Goal: Find specific page/section: Find specific page/section

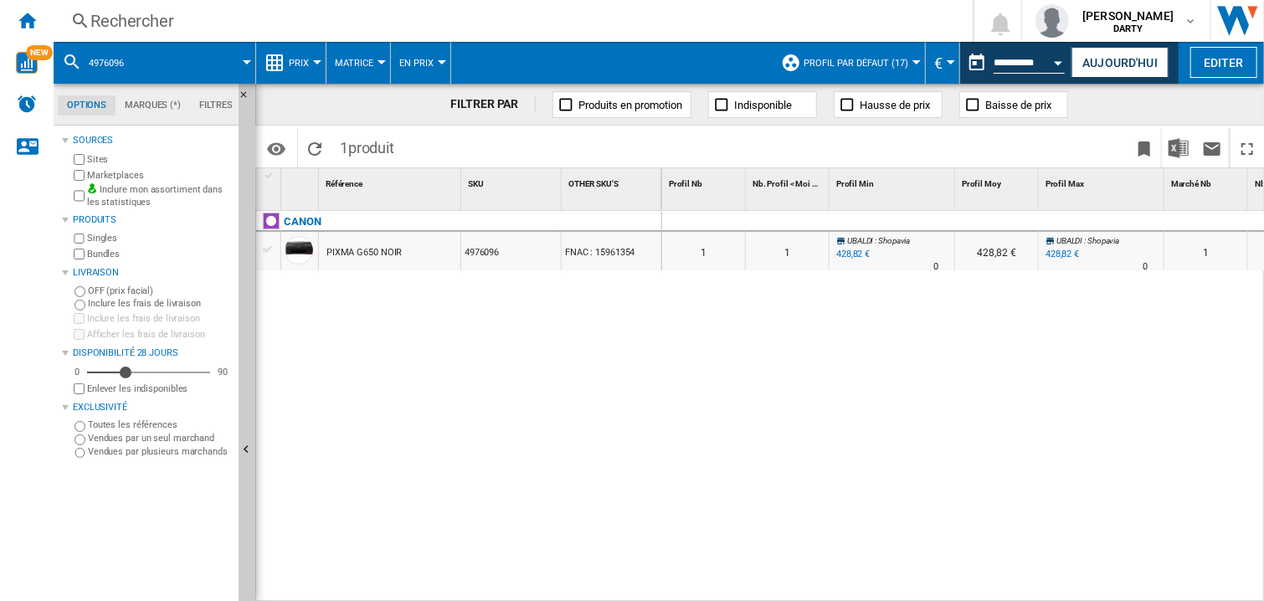
scroll to position [0, 405]
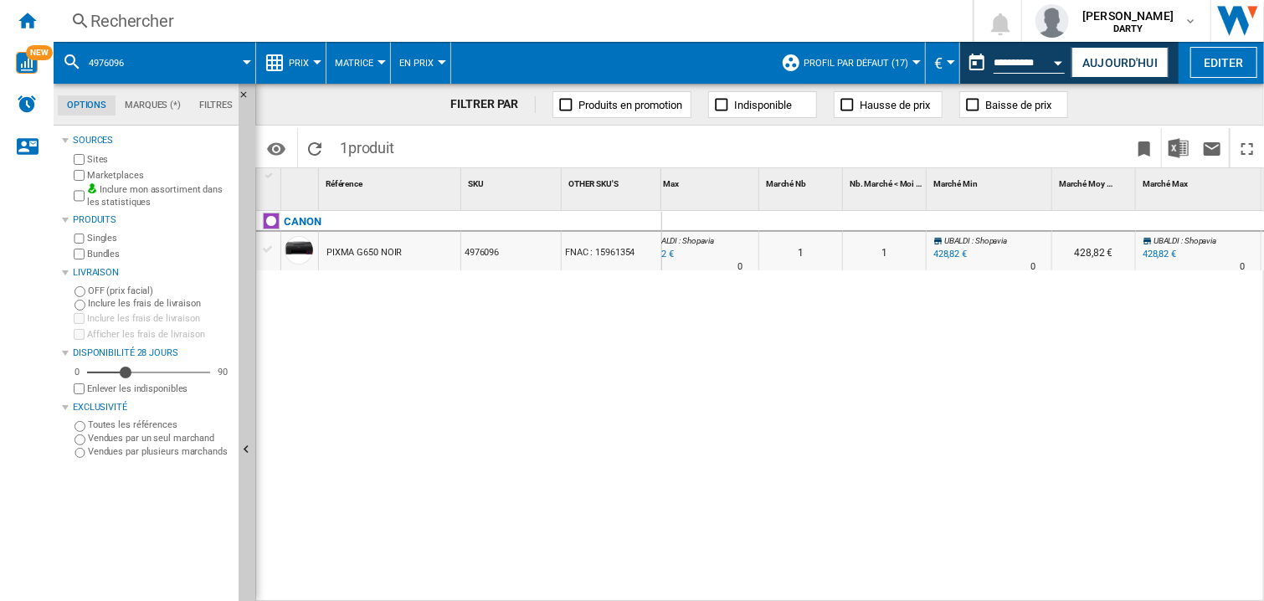
click at [134, 24] on div "Rechercher" at bounding box center [509, 20] width 839 height 23
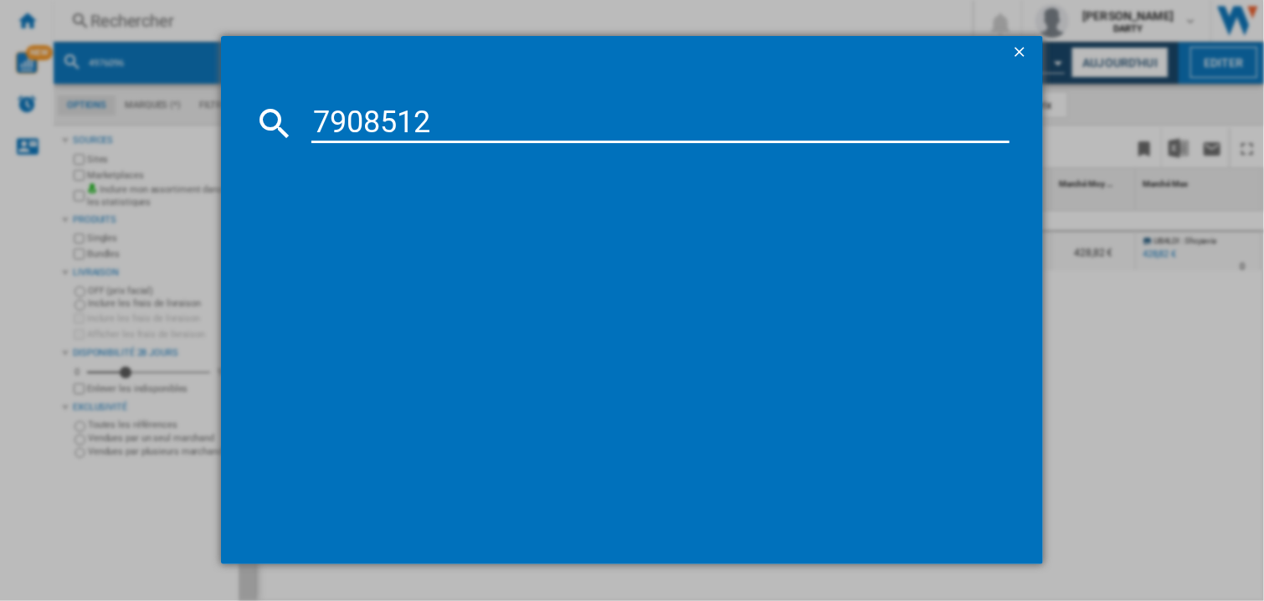
type input "7908512"
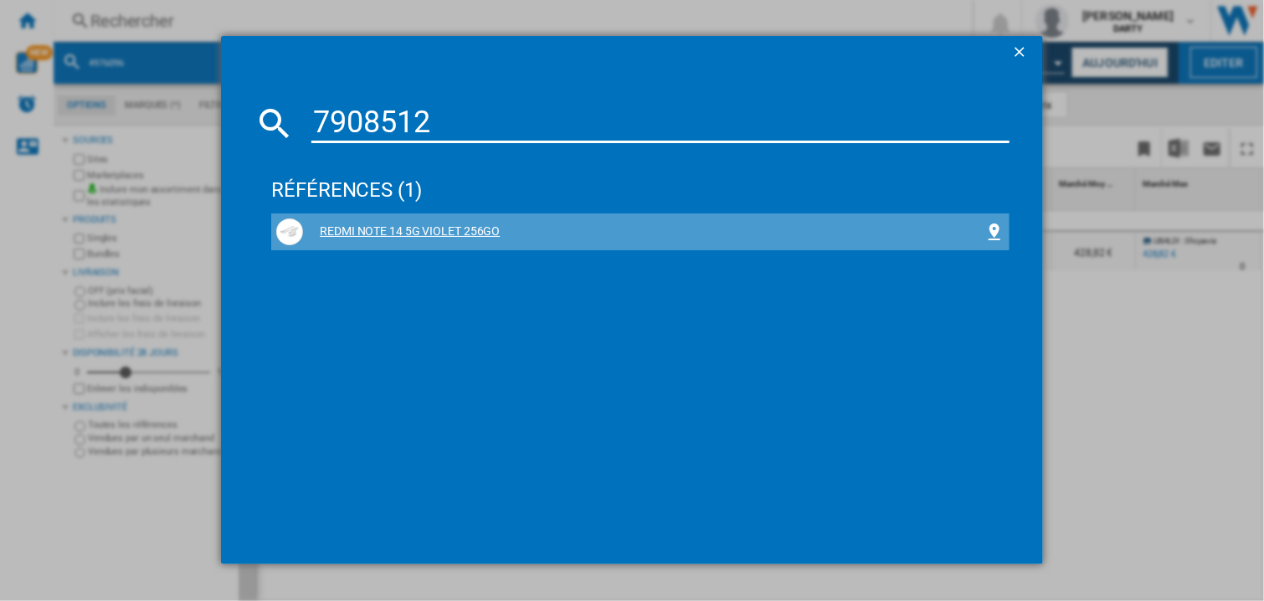
click at [431, 224] on div "REDMI NOTE 14 5G VIOLET 256GO" at bounding box center [643, 232] width 681 height 17
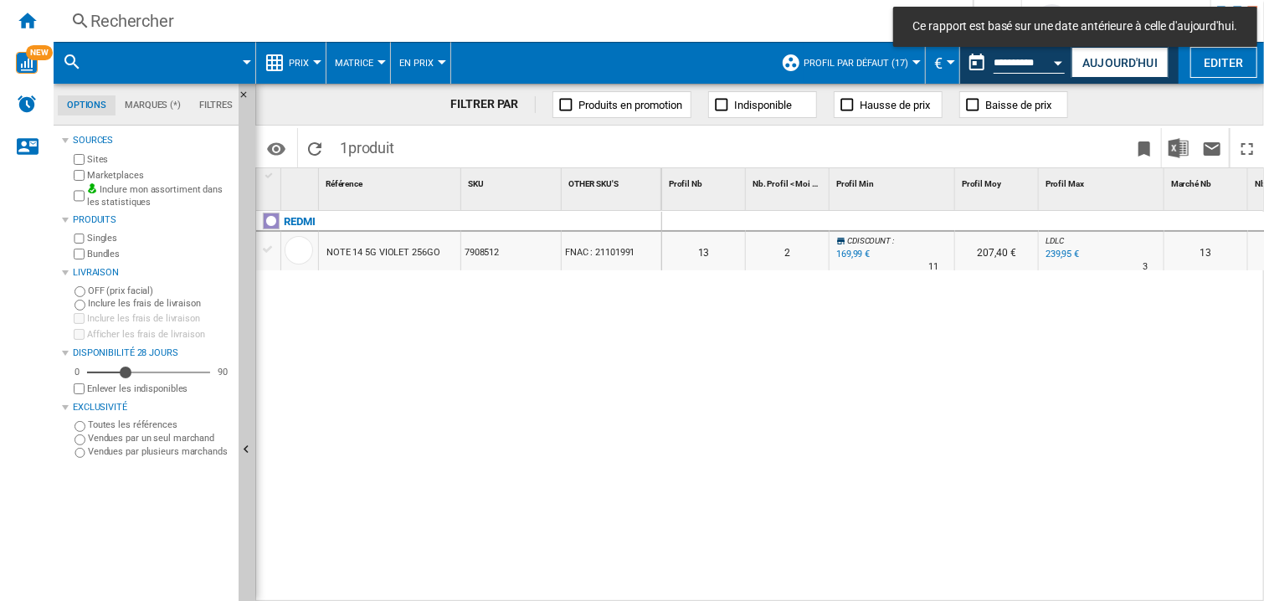
click at [136, 32] on div "Rechercher" at bounding box center [509, 20] width 839 height 23
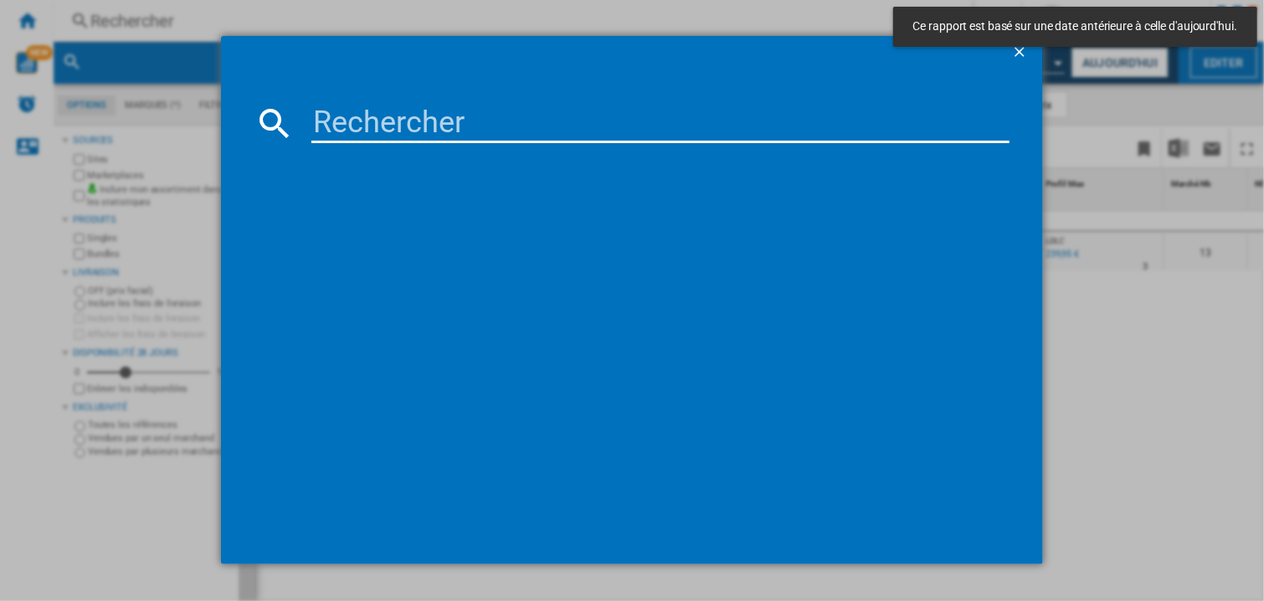
click at [347, 124] on input at bounding box center [660, 123] width 698 height 40
paste input "7908512"
type input "7908512"
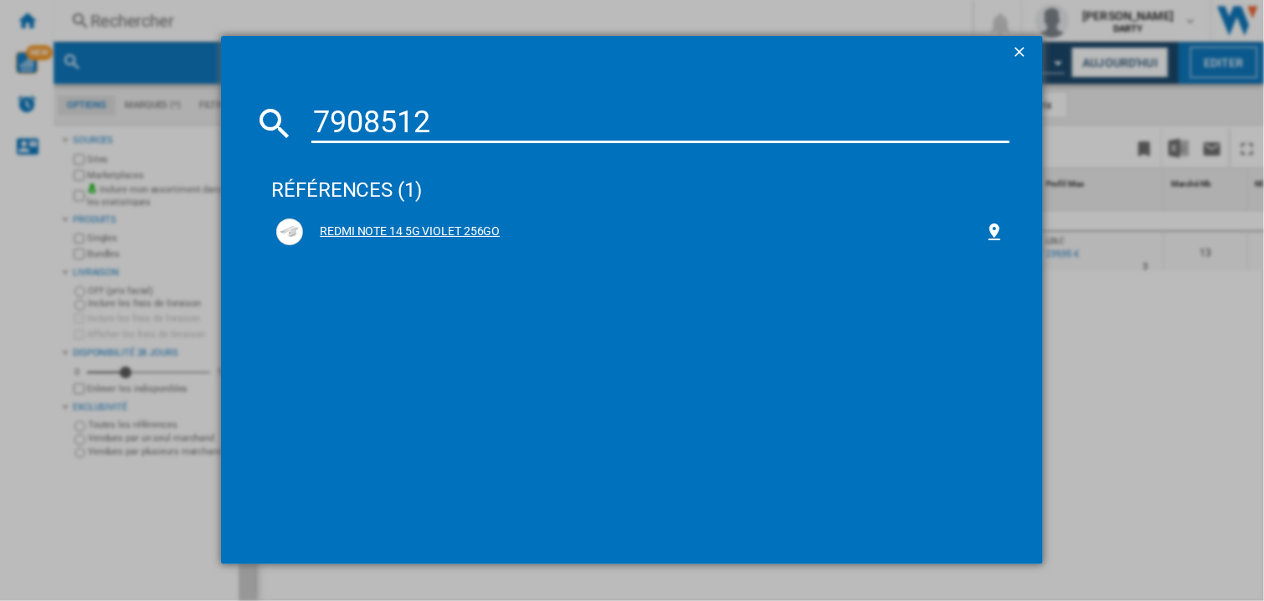
click at [357, 220] on div "REDMI NOTE 14 5G VIOLET 256GO" at bounding box center [640, 231] width 728 height 27
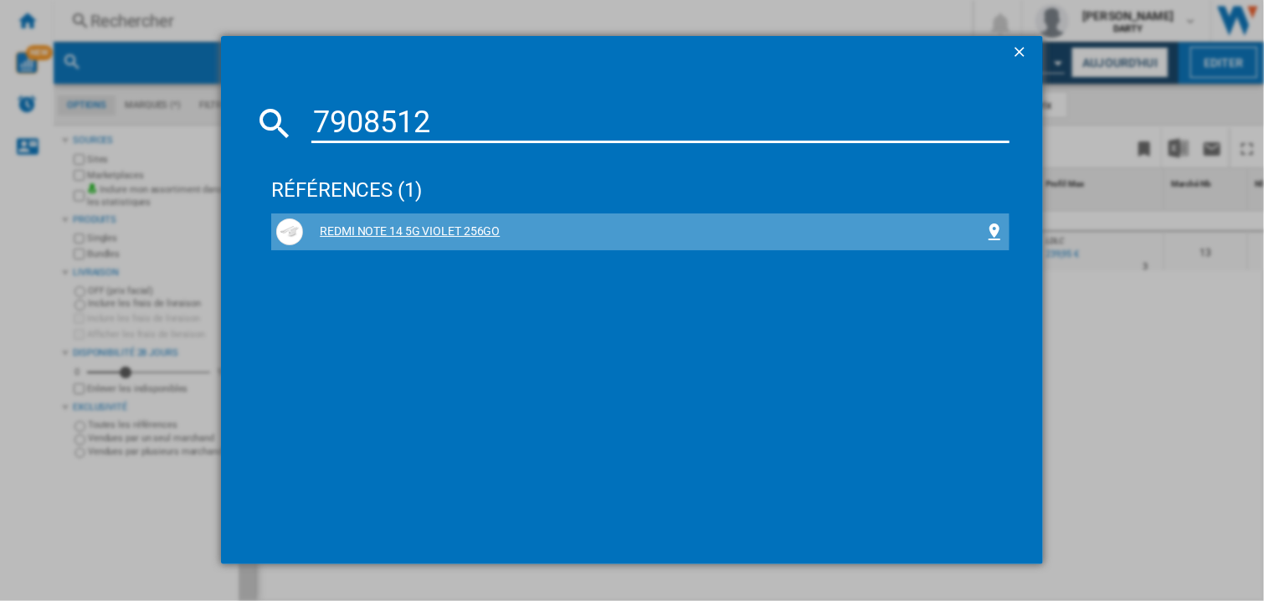
click at [452, 232] on div "REDMI NOTE 14 5G VIOLET 256GO" at bounding box center [643, 232] width 681 height 17
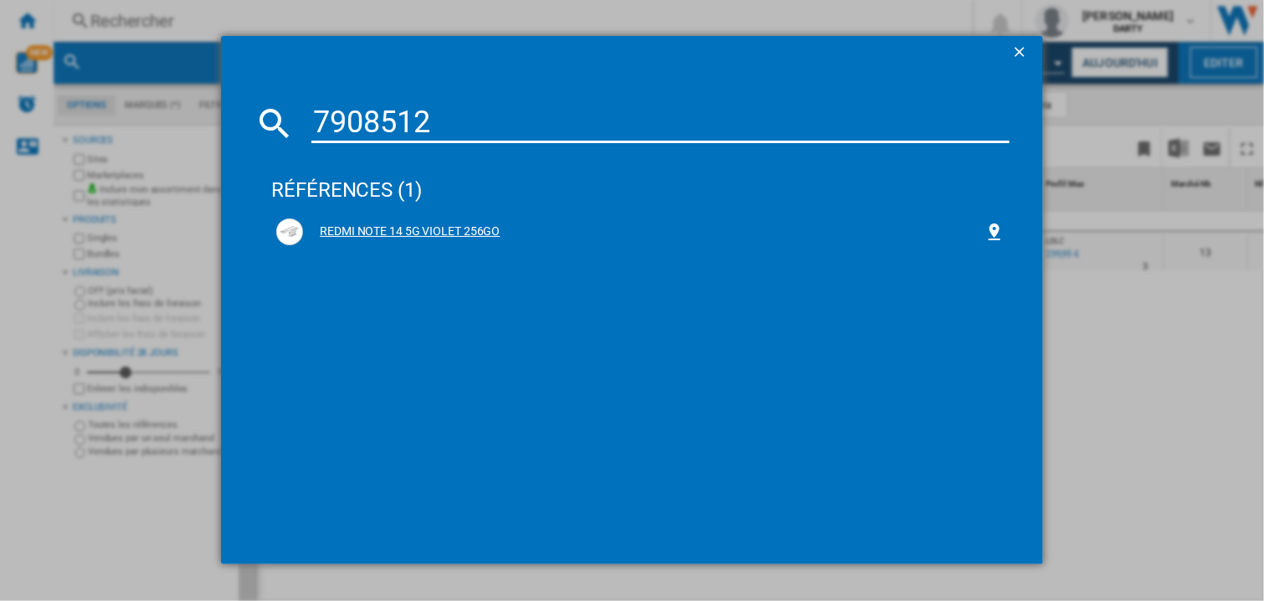
click at [433, 230] on div "REDMI NOTE 14 5G VIOLET 256GO" at bounding box center [643, 232] width 681 height 17
click at [430, 221] on div "REDMI NOTE 14 5G VIOLET 256GO" at bounding box center [640, 231] width 728 height 27
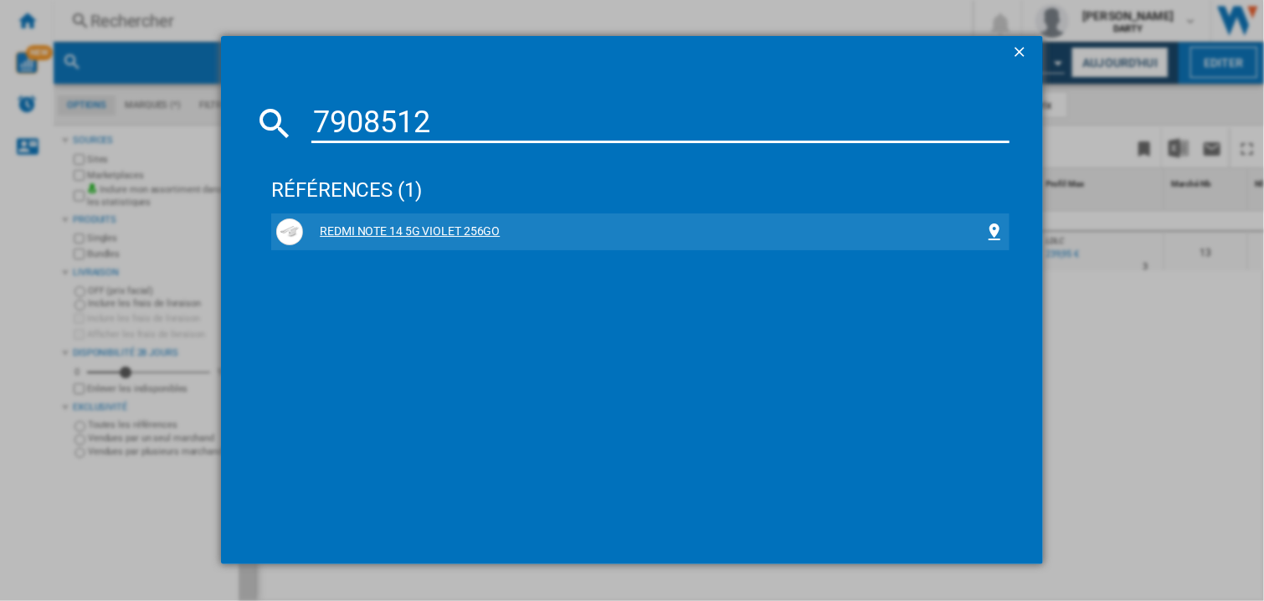
click at [430, 221] on div "REDMI NOTE 14 5G VIOLET 256GO" at bounding box center [640, 231] width 728 height 27
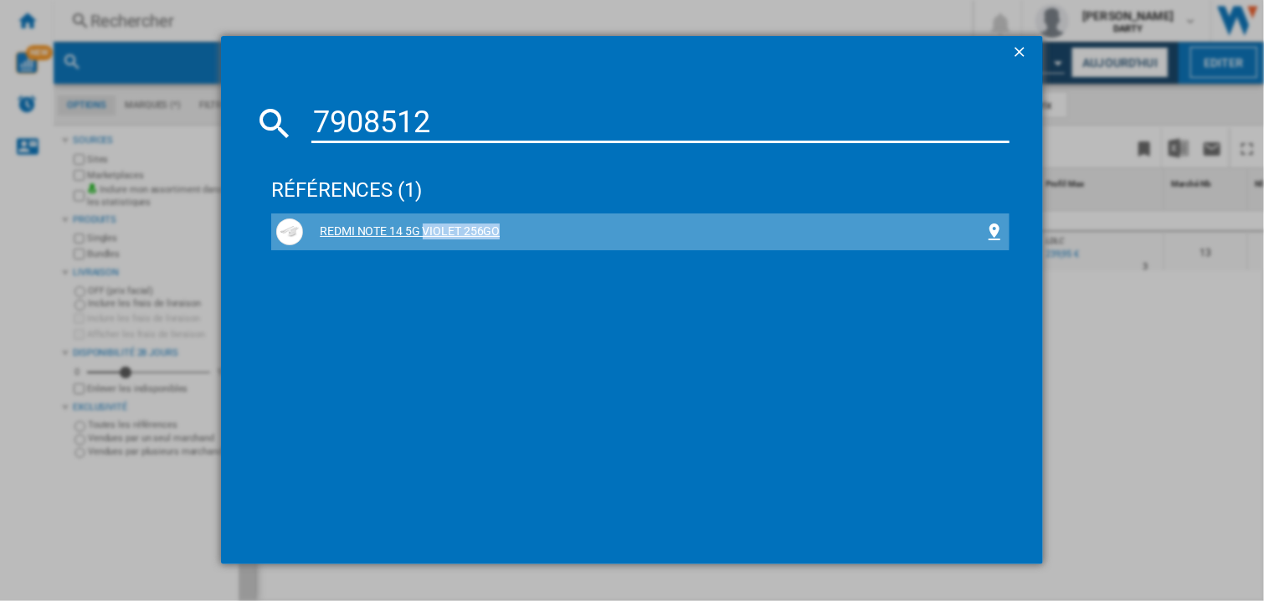
click at [430, 221] on div "REDMI NOTE 14 5G VIOLET 256GO" at bounding box center [640, 231] width 728 height 27
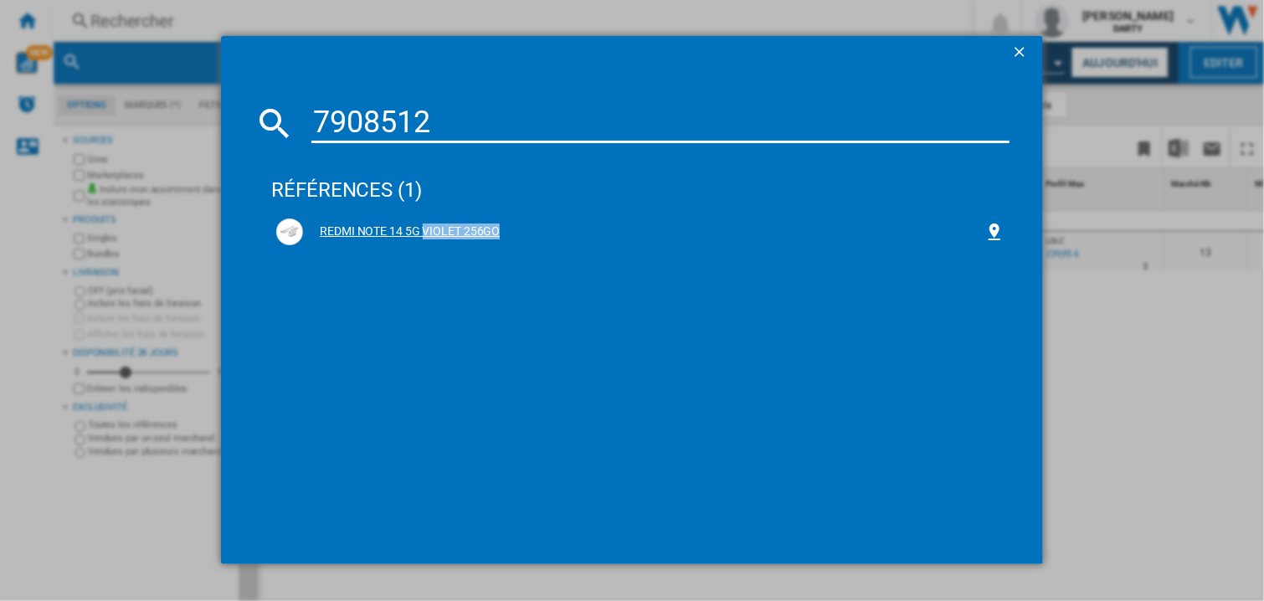
click at [346, 227] on div "REDMI NOTE 14 5G VIOLET 256GO" at bounding box center [643, 232] width 681 height 17
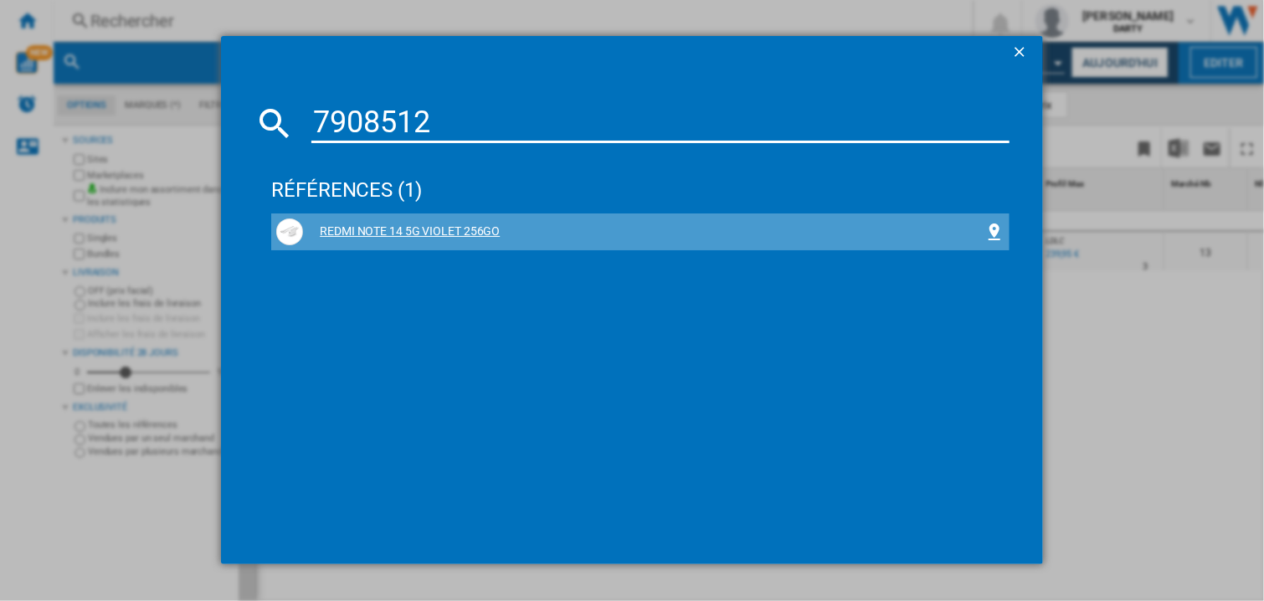
click at [346, 227] on div "REDMI NOTE 14 5G VIOLET 256GO" at bounding box center [643, 232] width 681 height 17
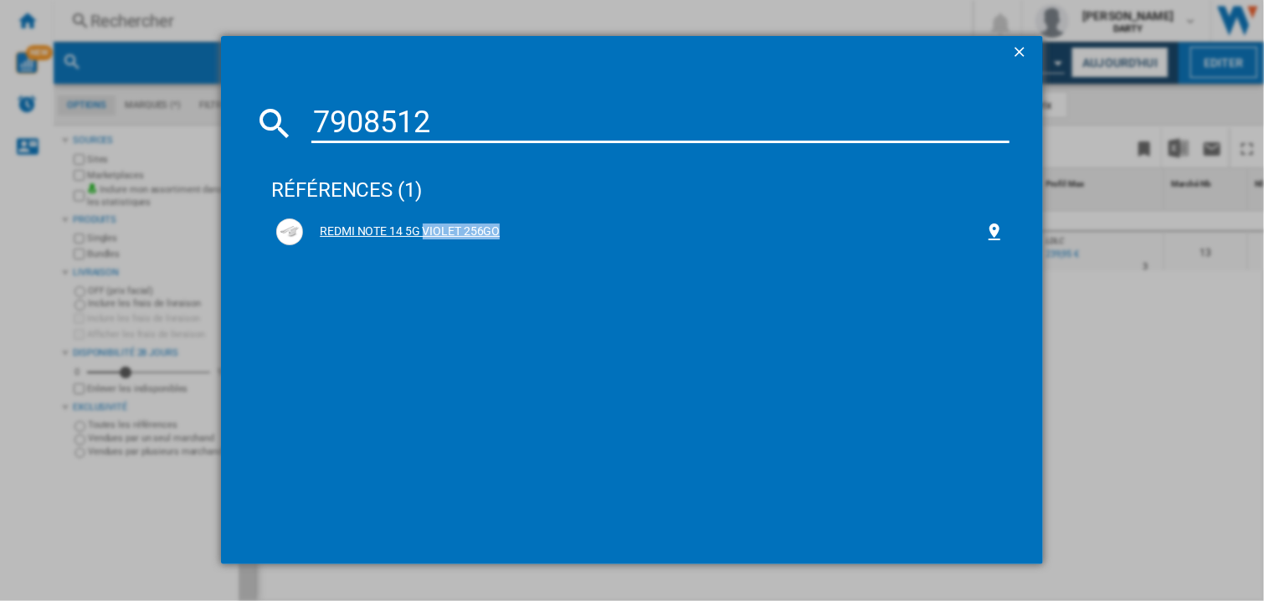
click at [346, 227] on div "REDMI NOTE 14 5G VIOLET 256GO" at bounding box center [643, 232] width 681 height 17
click at [498, 227] on div "REDMI NOTE 14 5G VIOLET 256GO" at bounding box center [643, 232] width 681 height 17
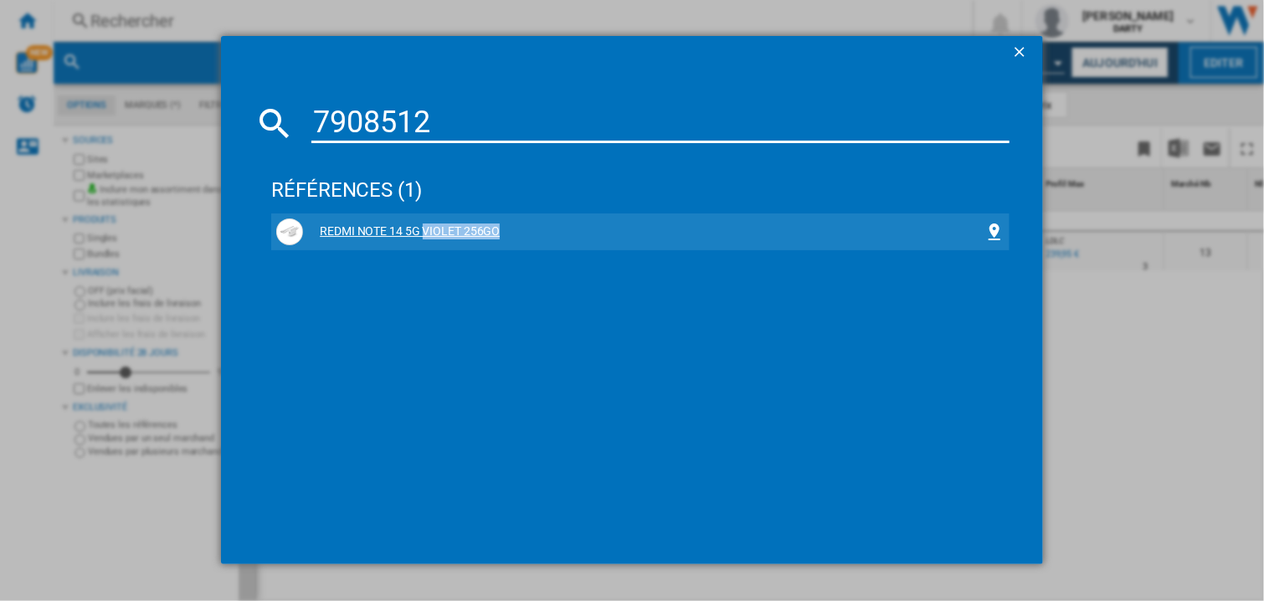
click at [495, 226] on div "REDMI NOTE 14 5G VIOLET 256GO" at bounding box center [643, 232] width 681 height 17
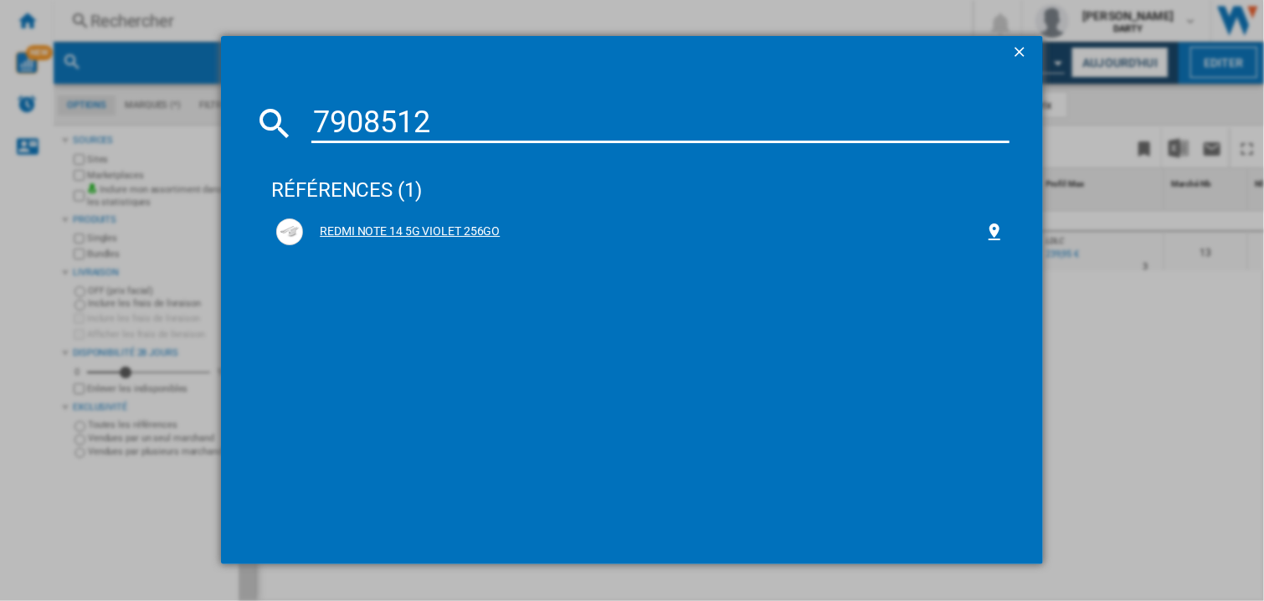
click at [495, 226] on div "REDMI NOTE 14 5G VIOLET 256GO" at bounding box center [643, 232] width 681 height 17
click at [306, 228] on div "REDMI NOTE 14 5G VIOLET 256GO" at bounding box center [643, 232] width 681 height 17
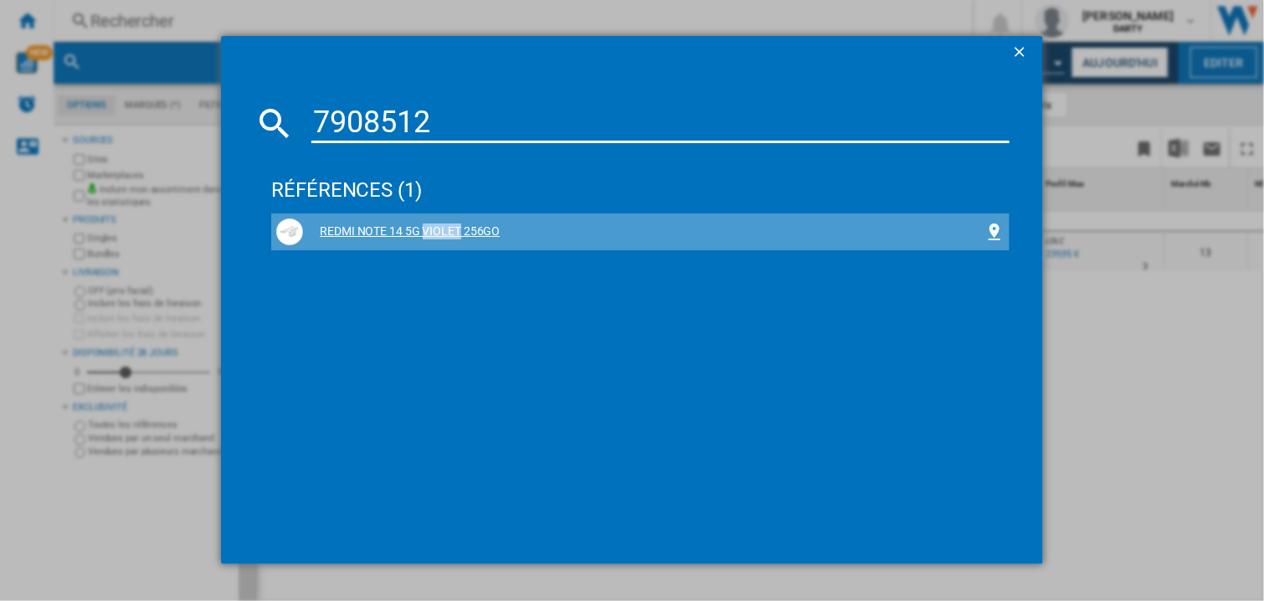
click at [306, 228] on div "REDMI NOTE 14 5G VIOLET 256GO" at bounding box center [643, 232] width 681 height 17
click at [406, 229] on div "REDMI NOTE 14 5G VIOLET 256GO" at bounding box center [643, 232] width 681 height 17
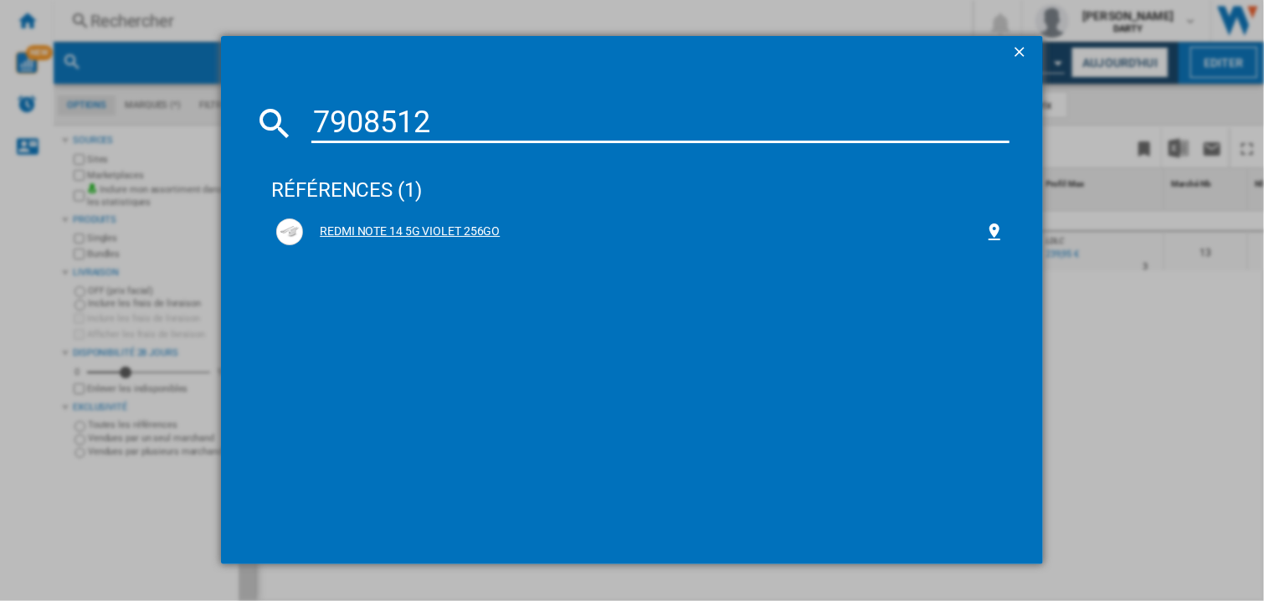
click at [475, 239] on div "REDMI NOTE 14 5G VIOLET 256GO" at bounding box center [640, 231] width 728 height 27
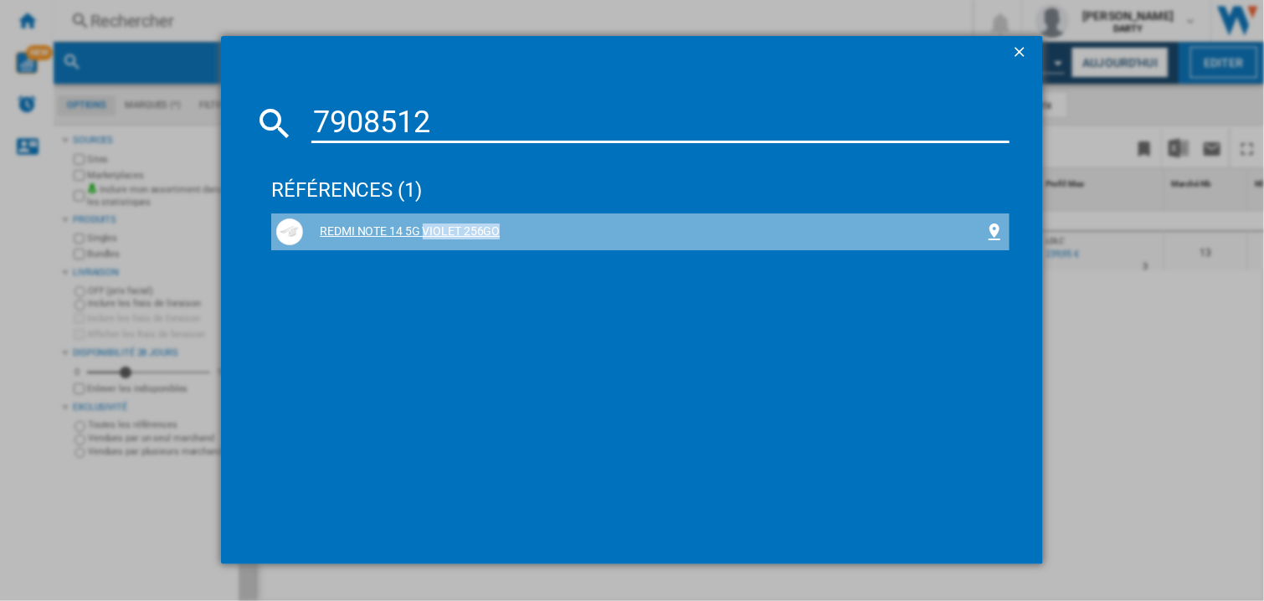
click at [475, 239] on div "REDMI NOTE 14 5G VIOLET 256GO" at bounding box center [640, 231] width 728 height 27
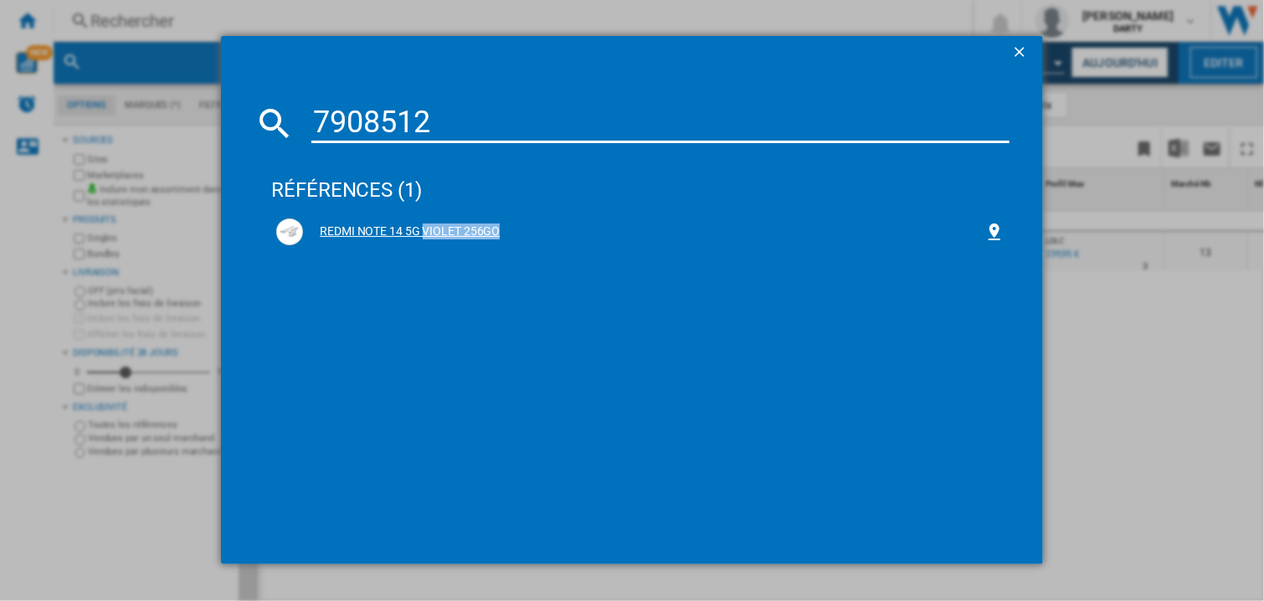
click at [475, 239] on div "REDMI NOTE 14 5G VIOLET 256GO" at bounding box center [640, 231] width 728 height 27
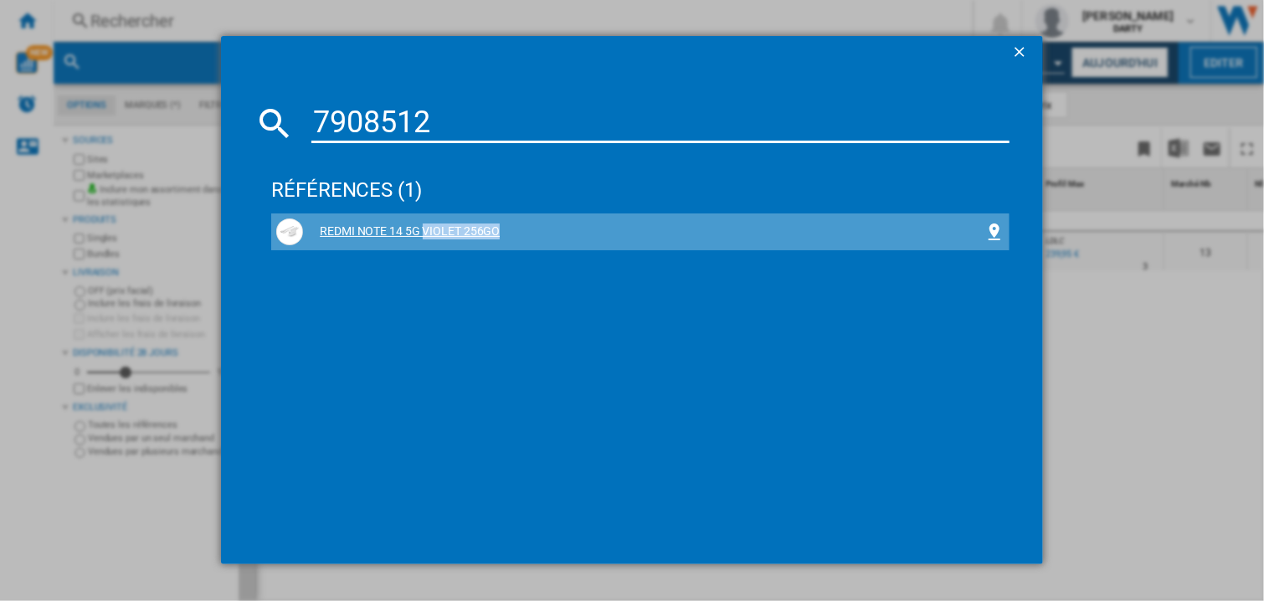
click at [475, 239] on div "REDMI NOTE 14 5G VIOLET 256GO" at bounding box center [640, 231] width 728 height 27
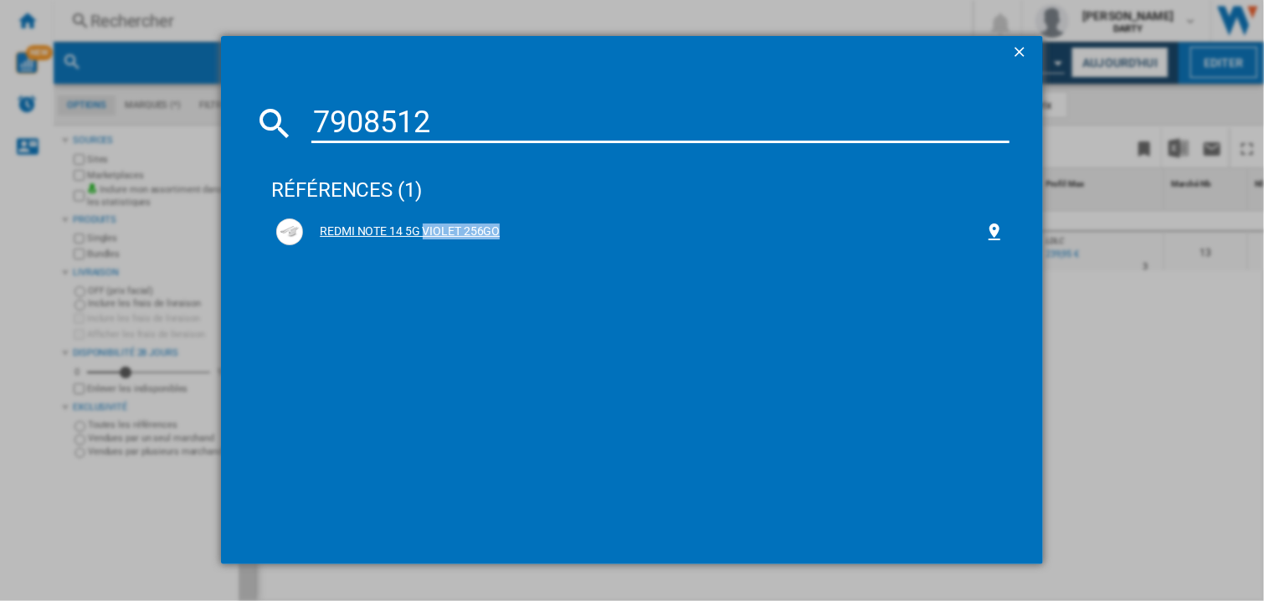
click at [479, 239] on div "REDMI NOTE 14 5G VIOLET 256GO" at bounding box center [640, 231] width 728 height 27
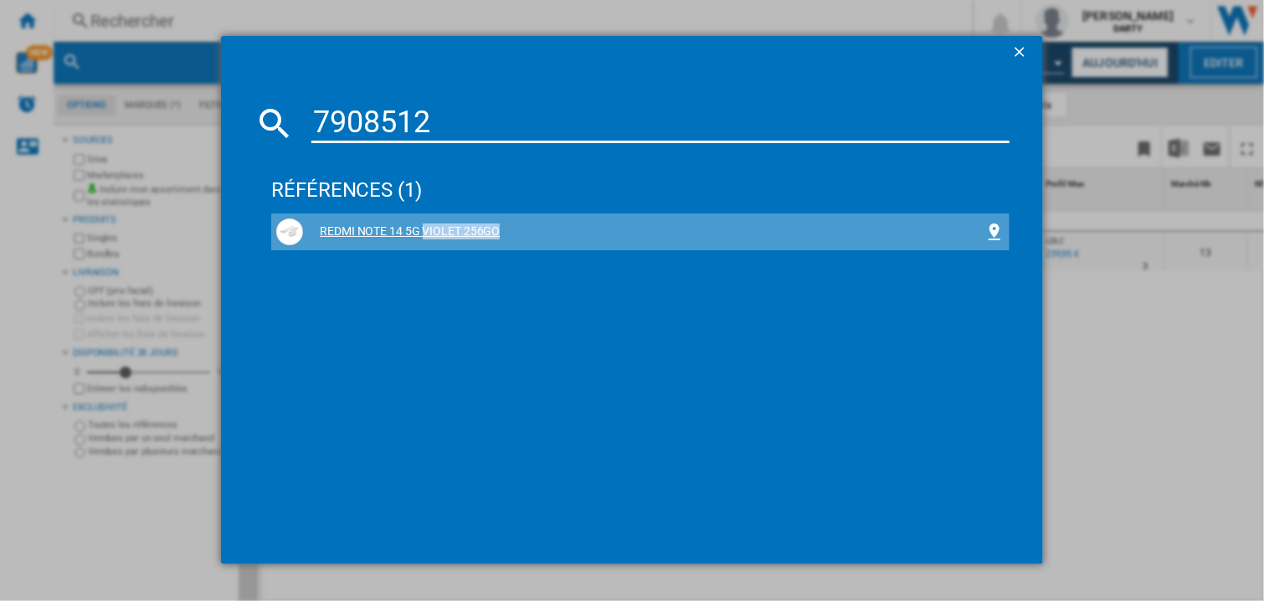
click at [479, 239] on div "REDMI NOTE 14 5G VIOLET 256GO" at bounding box center [640, 231] width 728 height 27
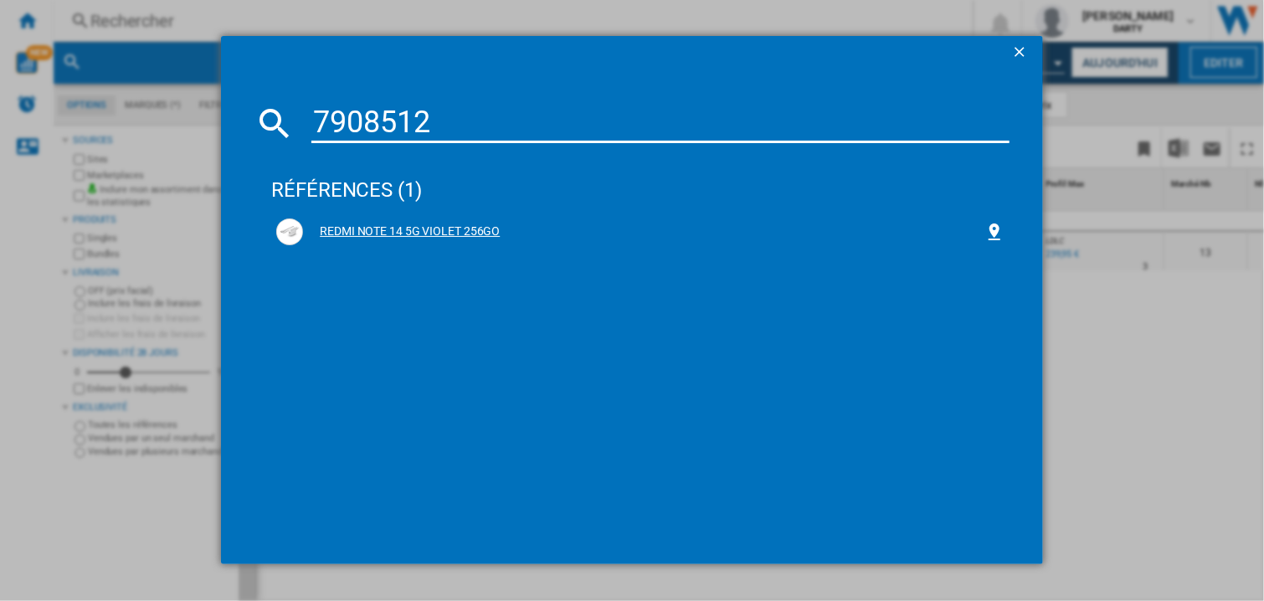
click at [453, 235] on div "REDMI NOTE 14 5G VIOLET 256GO" at bounding box center [643, 232] width 681 height 17
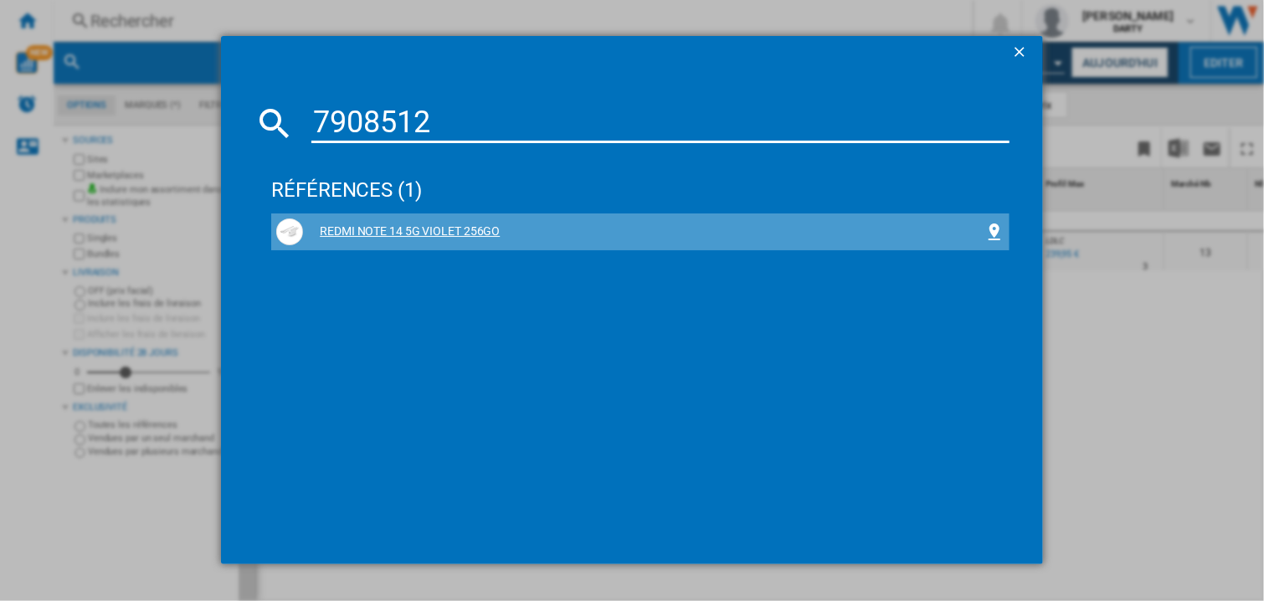
click at [453, 235] on div "REDMI NOTE 14 5G VIOLET 256GO" at bounding box center [643, 232] width 681 height 17
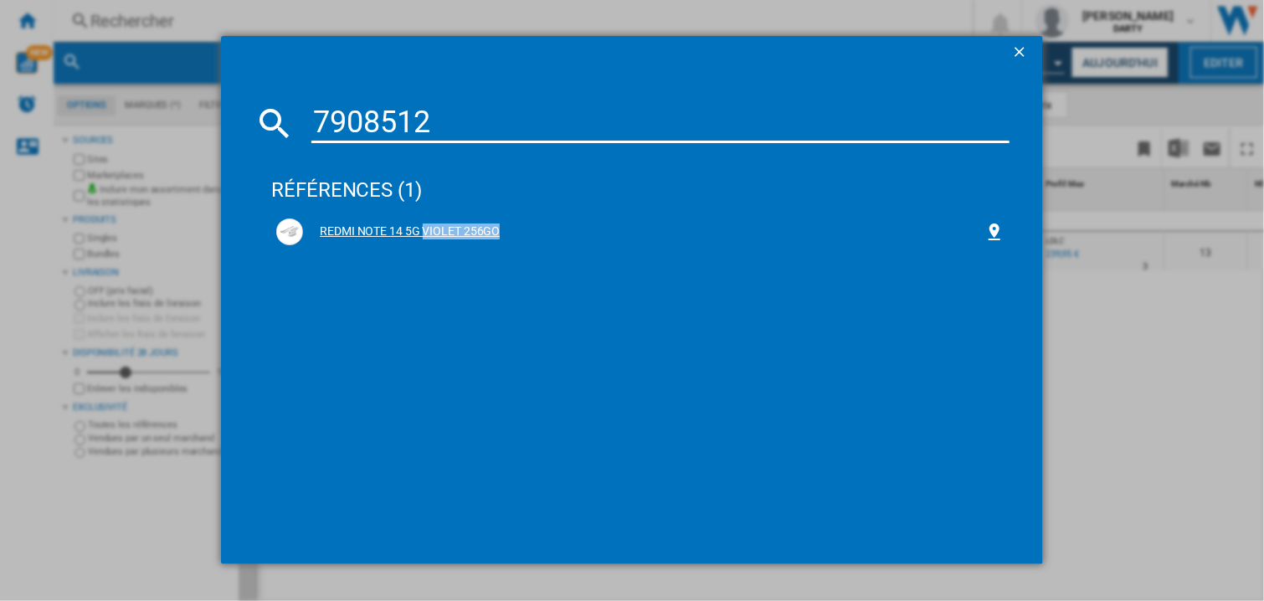
click at [453, 235] on div "REDMI NOTE 14 5G VIOLET 256GO" at bounding box center [643, 232] width 681 height 17
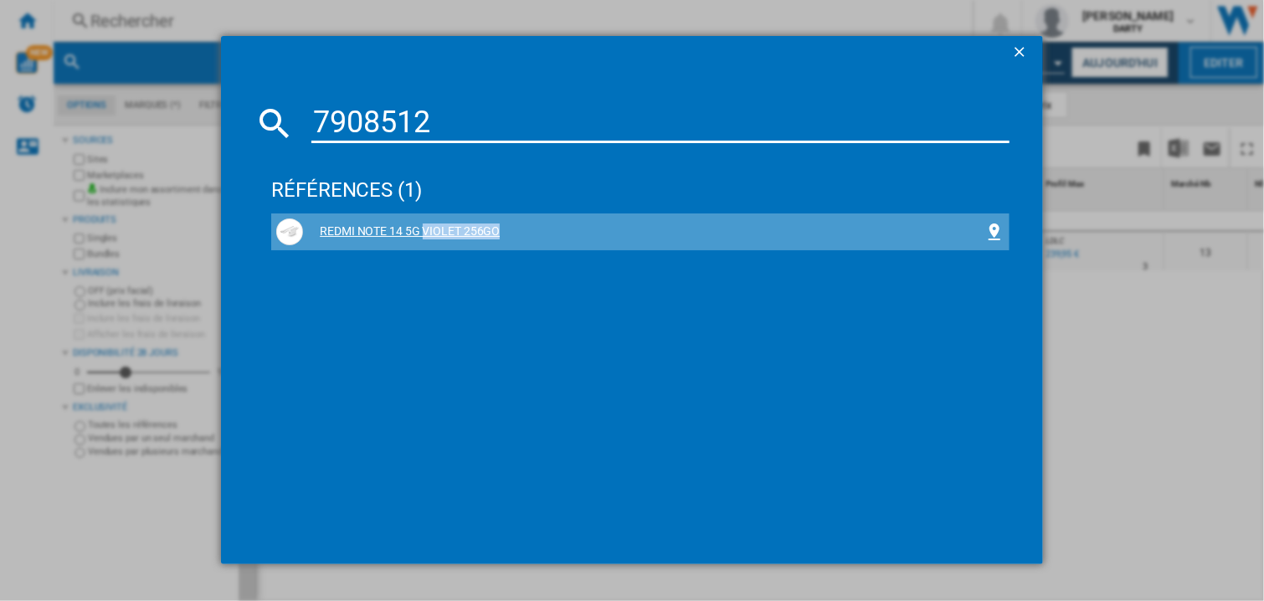
click at [453, 235] on div "REDMI NOTE 14 5G VIOLET 256GO" at bounding box center [643, 232] width 681 height 17
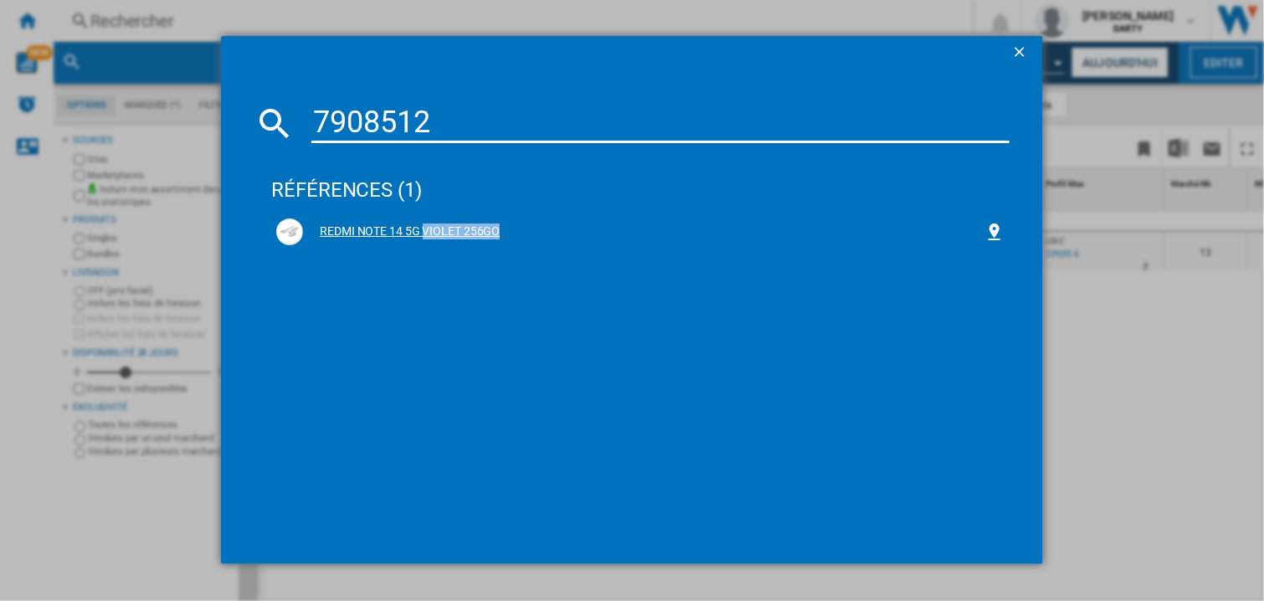
click at [453, 235] on div "REDMI NOTE 14 5G VIOLET 256GO" at bounding box center [643, 232] width 681 height 17
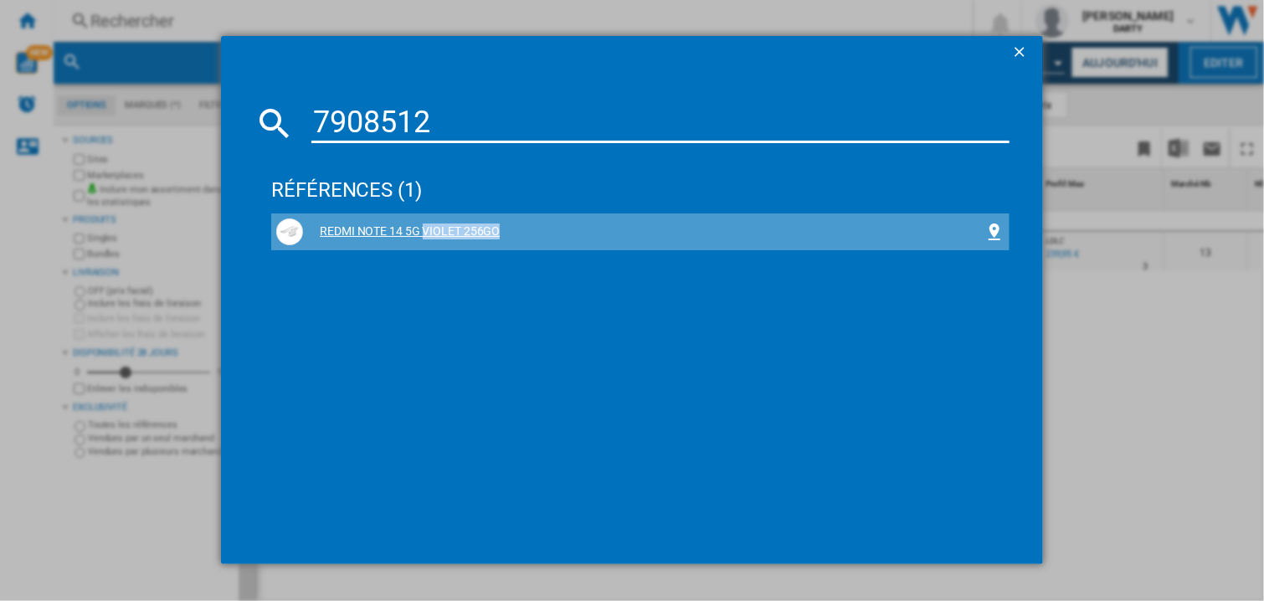
click at [453, 235] on div "REDMI NOTE 14 5G VIOLET 256GO" at bounding box center [643, 232] width 681 height 17
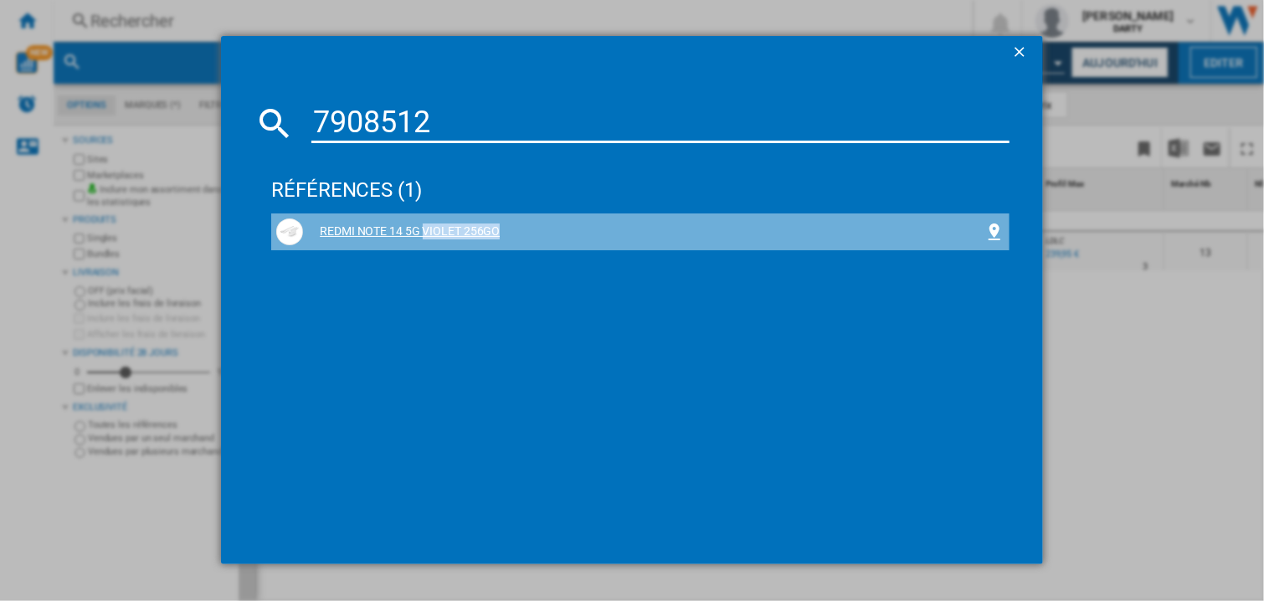
click at [453, 235] on div "REDMI NOTE 14 5G VIOLET 256GO" at bounding box center [643, 232] width 681 height 17
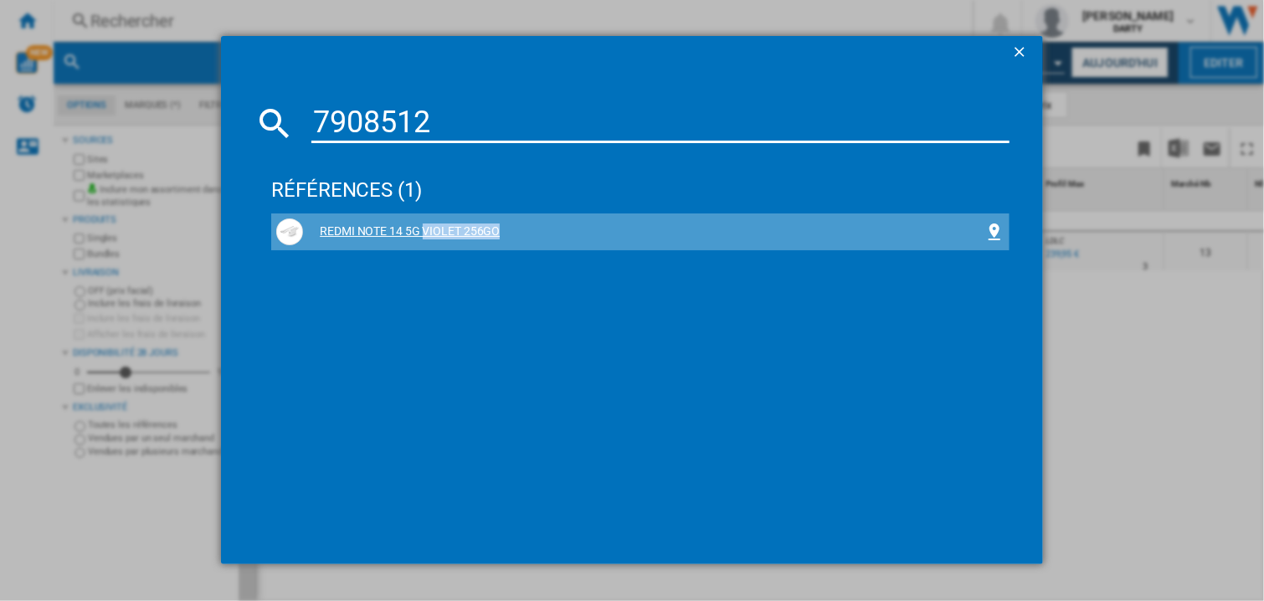
click at [453, 235] on div "REDMI NOTE 14 5G VIOLET 256GO" at bounding box center [643, 232] width 681 height 17
click at [450, 239] on div "REDMI NOTE 14 5G VIOLET 256GO" at bounding box center [643, 232] width 681 height 17
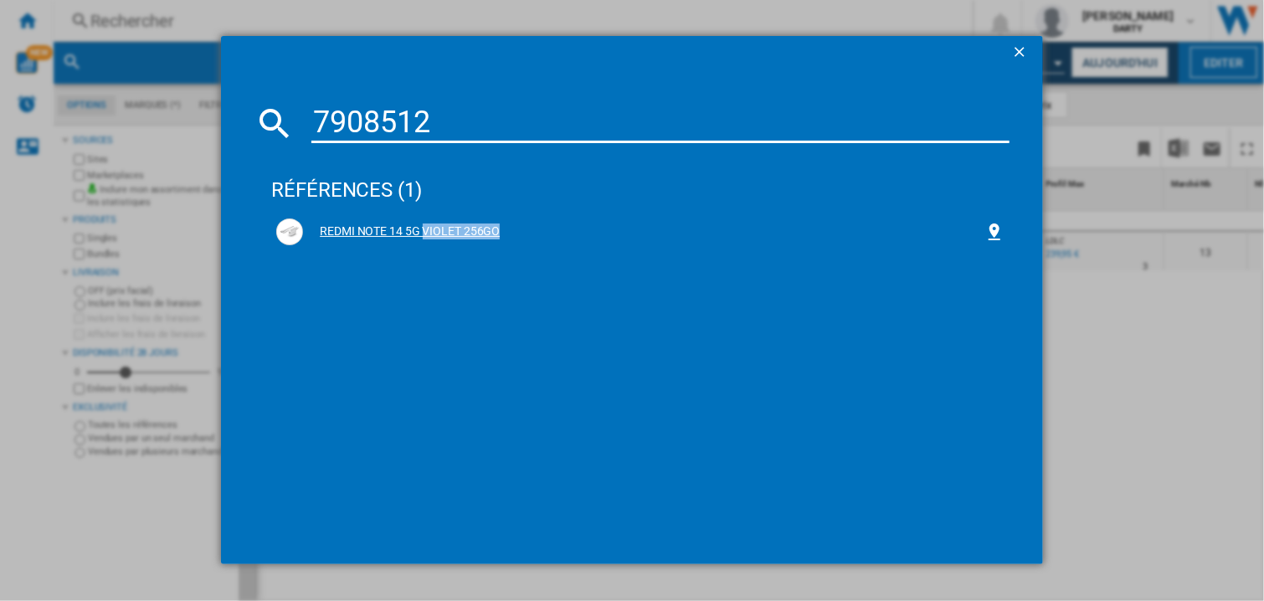
click at [450, 239] on div "REDMI NOTE 14 5G VIOLET 256GO" at bounding box center [643, 232] width 681 height 17
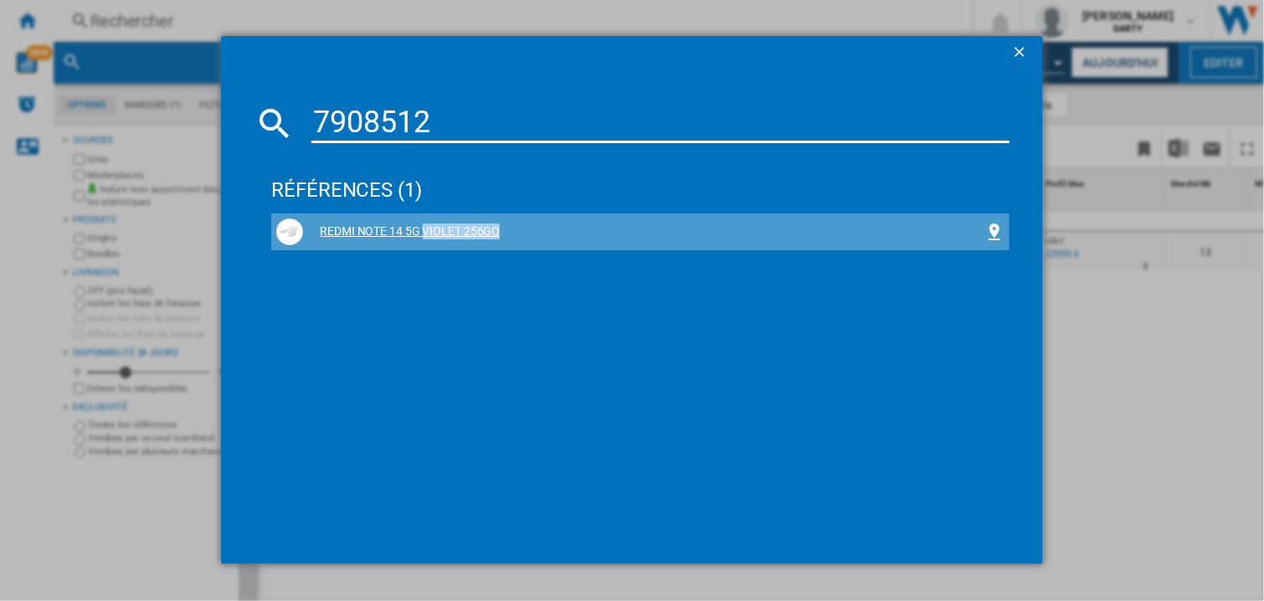
click at [450, 239] on div "REDMI NOTE 14 5G VIOLET 256GO" at bounding box center [643, 232] width 681 height 17
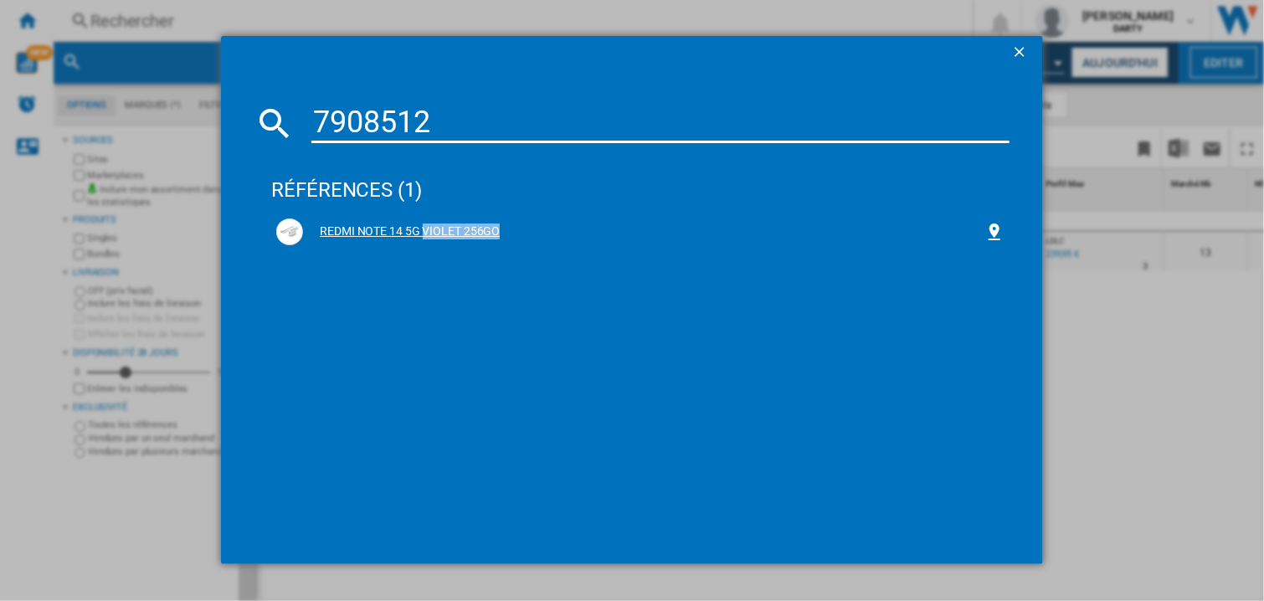
click at [450, 239] on div "REDMI NOTE 14 5G VIOLET 256GO" at bounding box center [643, 232] width 681 height 17
click at [473, 231] on div "REDMI NOTE 14 5G VIOLET 256GO" at bounding box center [643, 232] width 681 height 17
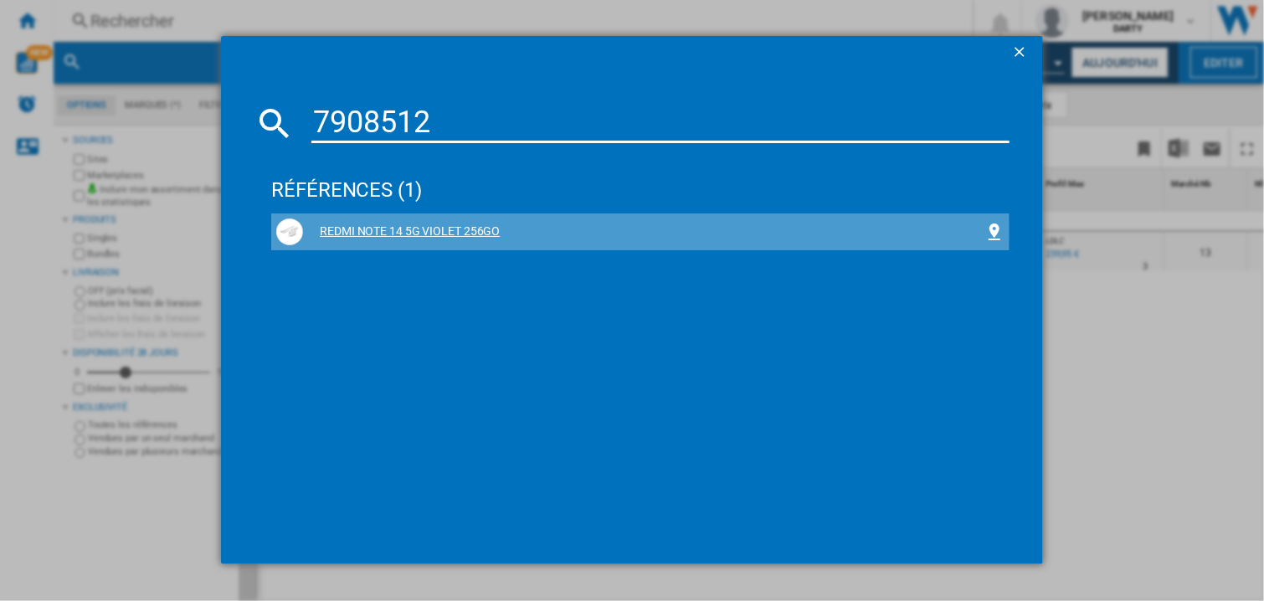
click at [473, 231] on div "REDMI NOTE 14 5G VIOLET 256GO" at bounding box center [643, 232] width 681 height 17
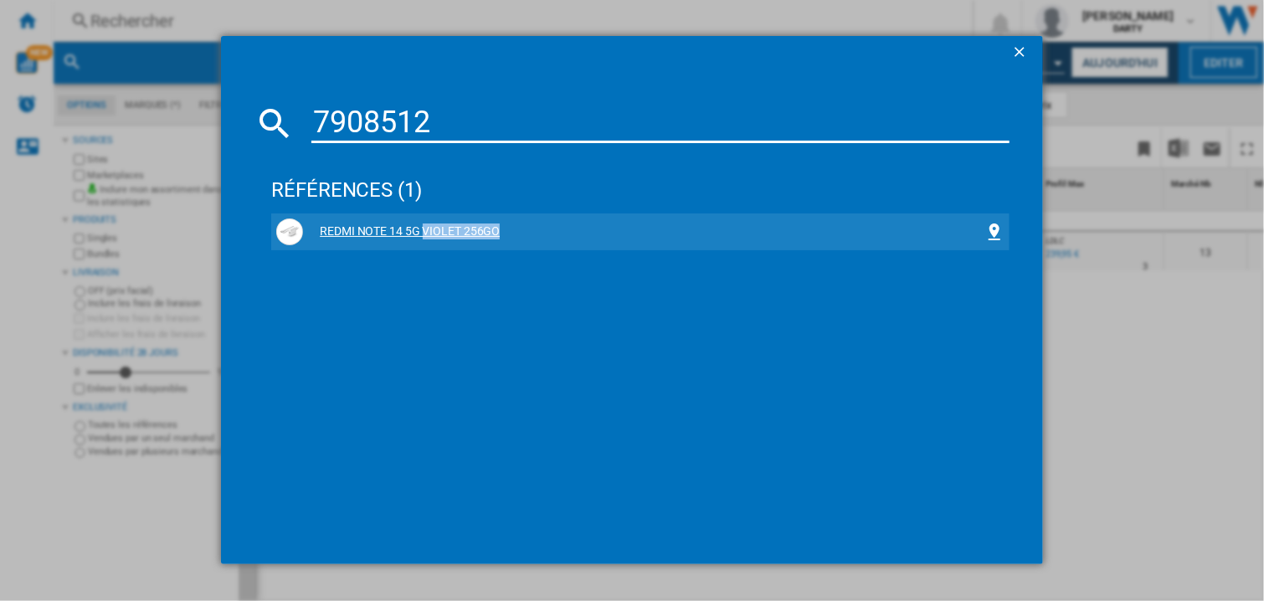
click at [473, 231] on div "REDMI NOTE 14 5G VIOLET 256GO" at bounding box center [643, 232] width 681 height 17
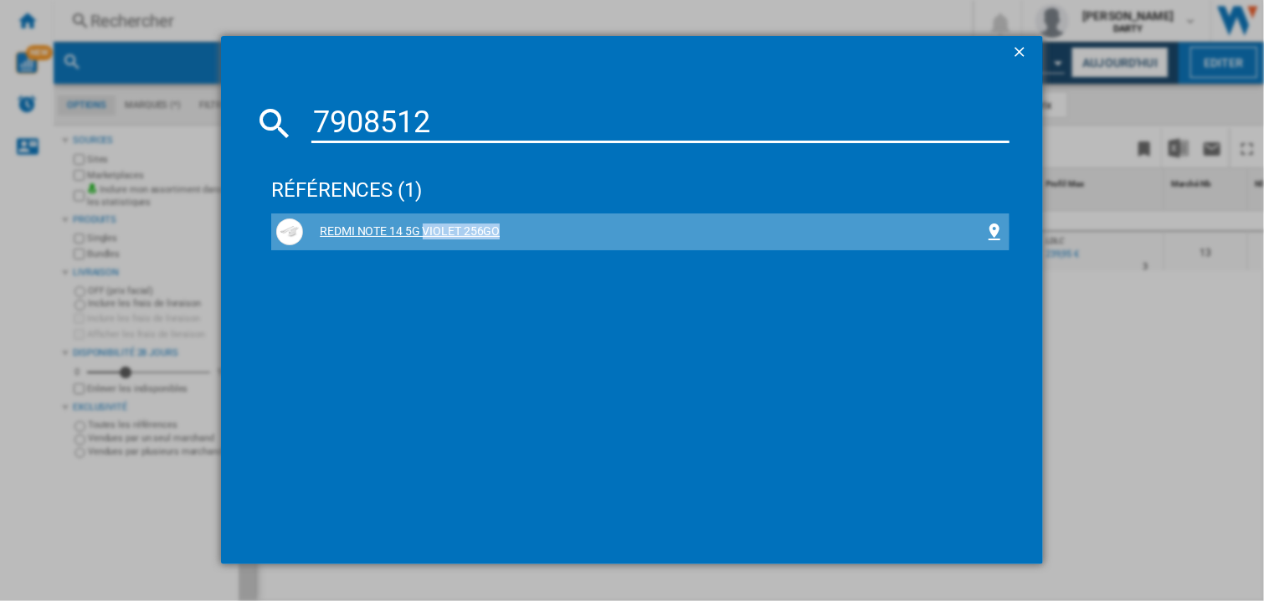
click at [473, 231] on div "REDMI NOTE 14 5G VIOLET 256GO" at bounding box center [643, 232] width 681 height 17
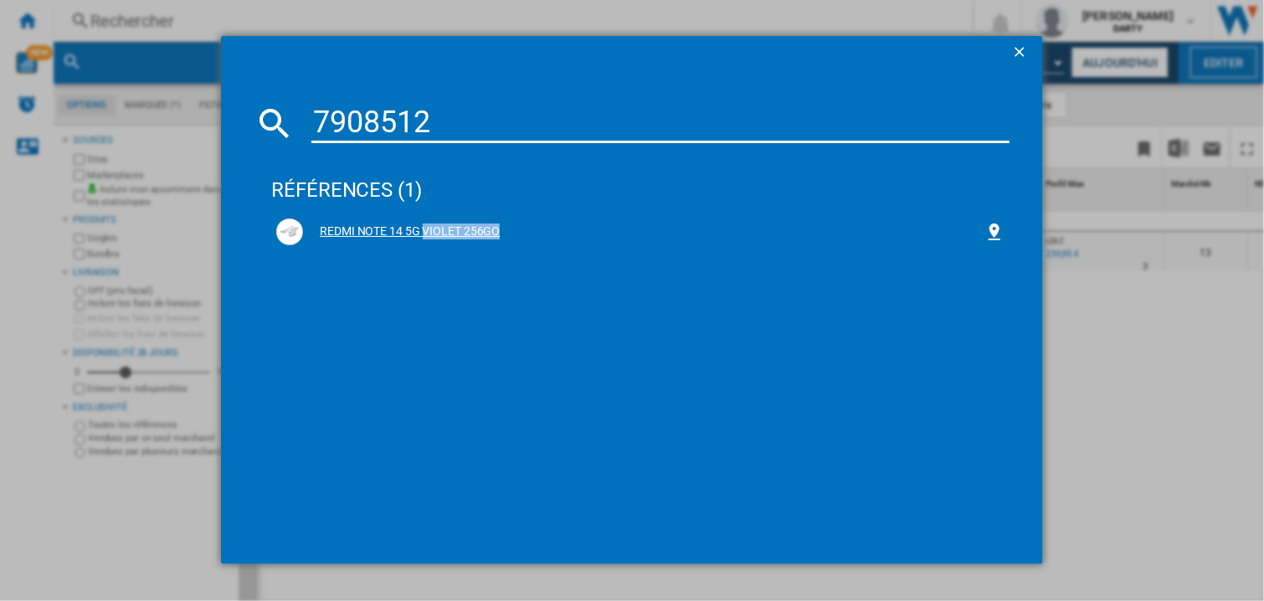
click at [473, 231] on div "REDMI NOTE 14 5G VIOLET 256GO" at bounding box center [643, 232] width 681 height 17
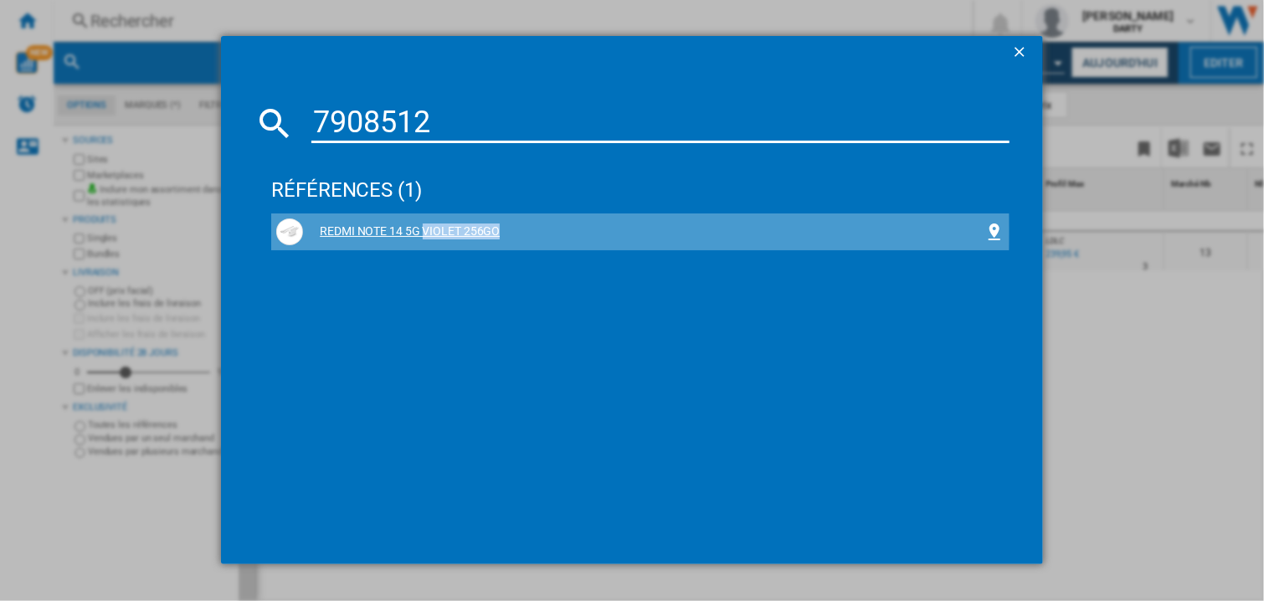
click at [473, 231] on div "REDMI NOTE 14 5G VIOLET 256GO" at bounding box center [643, 232] width 681 height 17
click at [485, 236] on div "REDMI NOTE 14 5G VIOLET 256GO" at bounding box center [643, 232] width 681 height 17
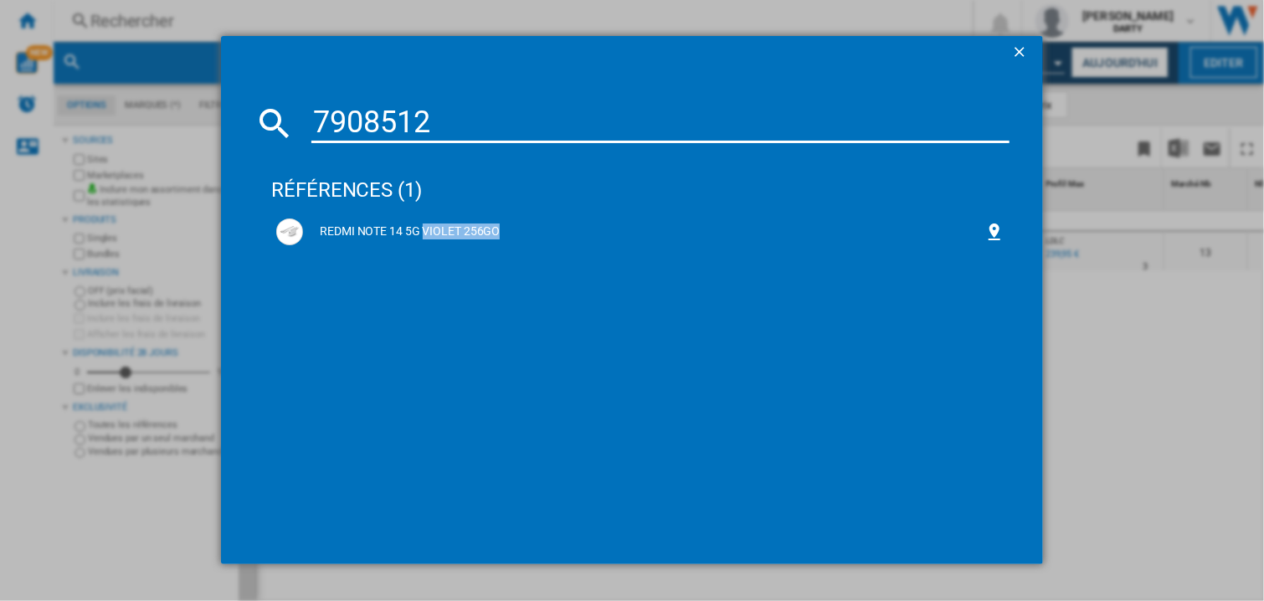
click at [447, 116] on input "7908512" at bounding box center [660, 123] width 698 height 40
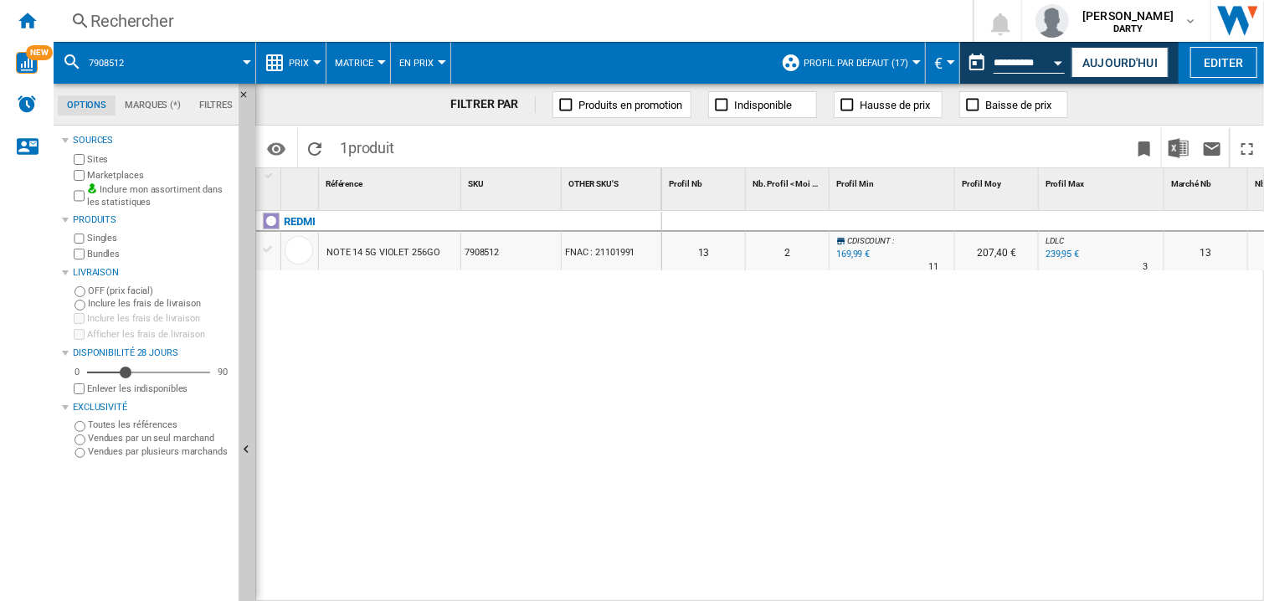
click at [153, 21] on div "Rechercher" at bounding box center [509, 20] width 839 height 23
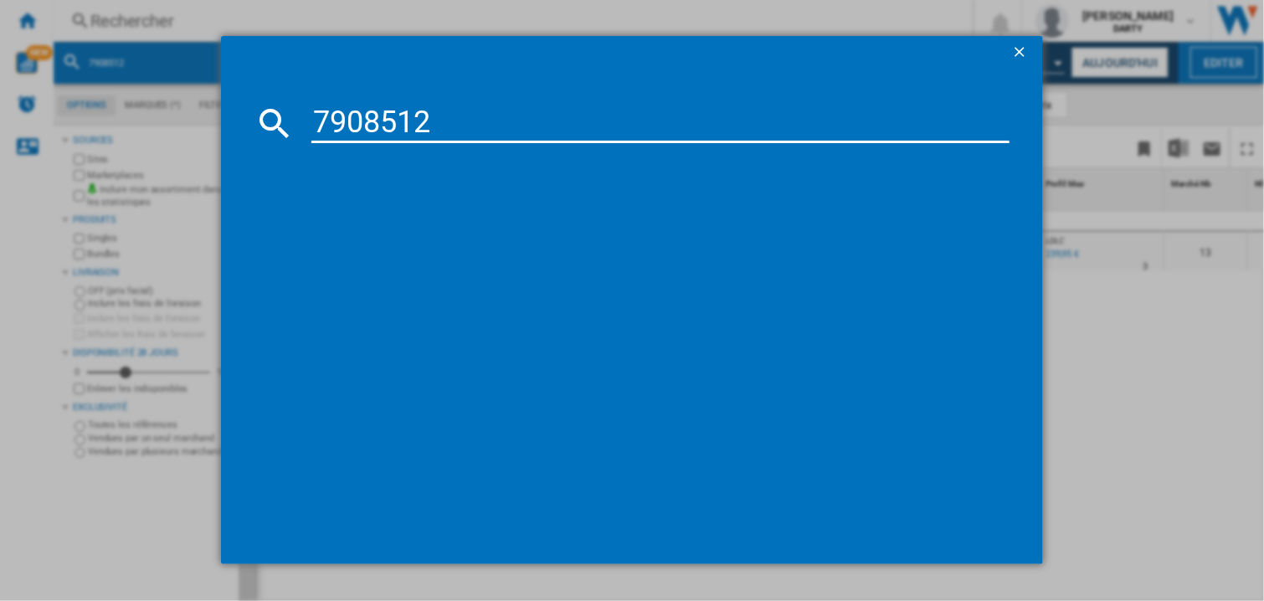
type input "7908512"
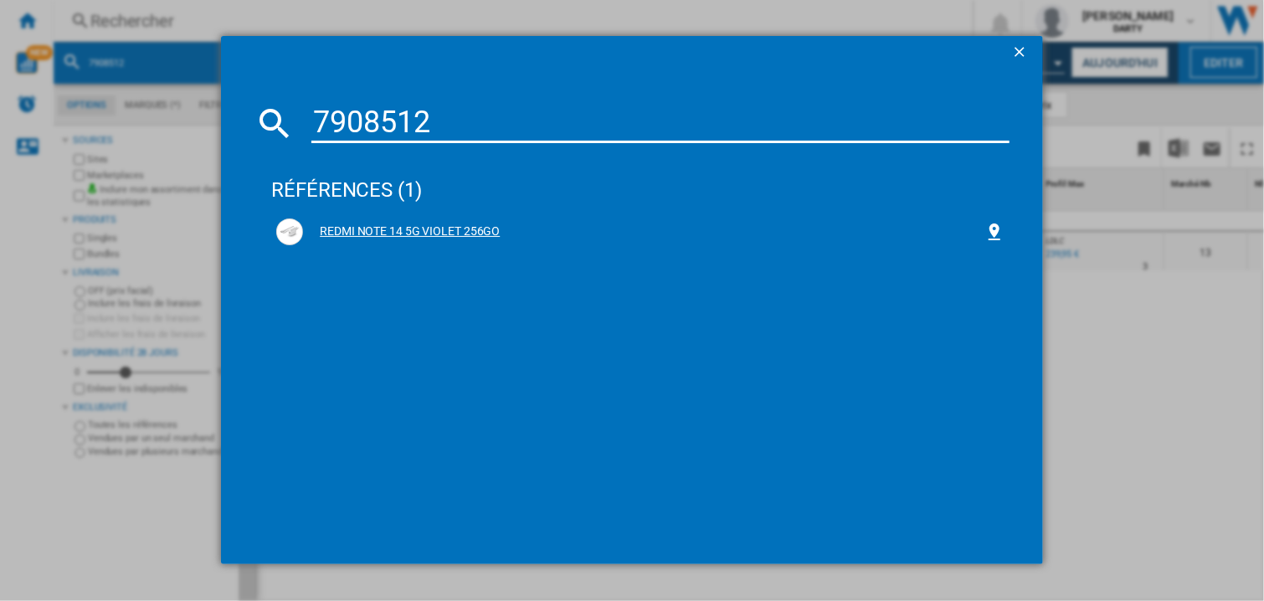
click at [436, 237] on div "REDMI NOTE 14 5G VIOLET 256GO" at bounding box center [643, 232] width 681 height 17
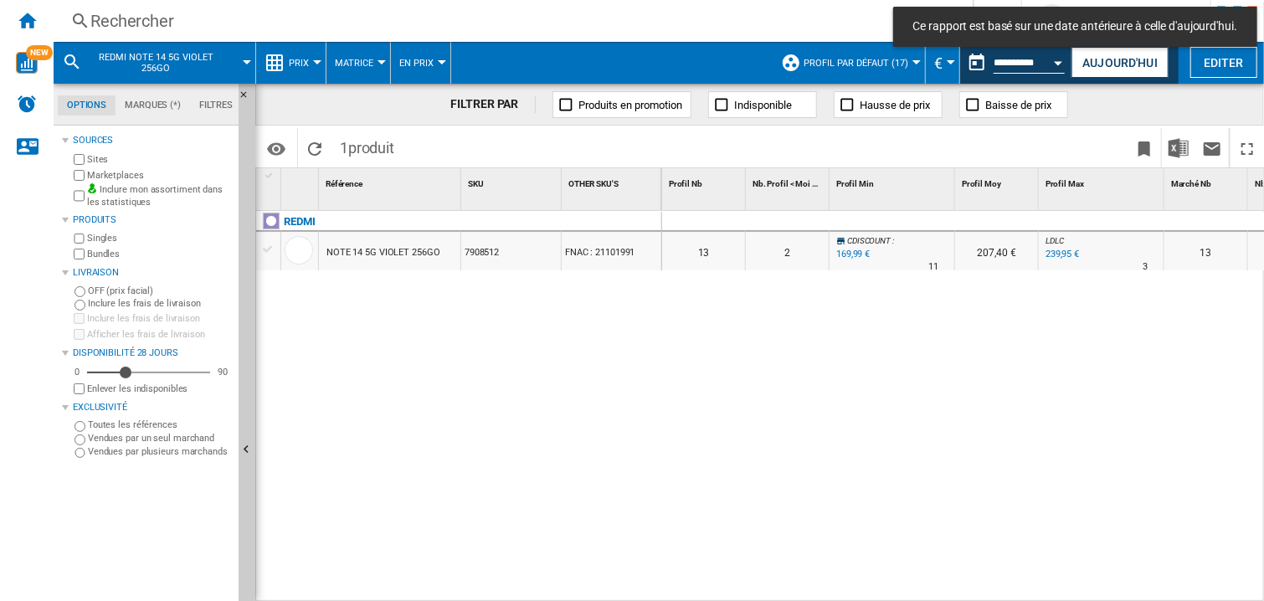
click at [896, 220] on div at bounding box center [893, 222] width 126 height 20
